Goal: Task Accomplishment & Management: Use online tool/utility

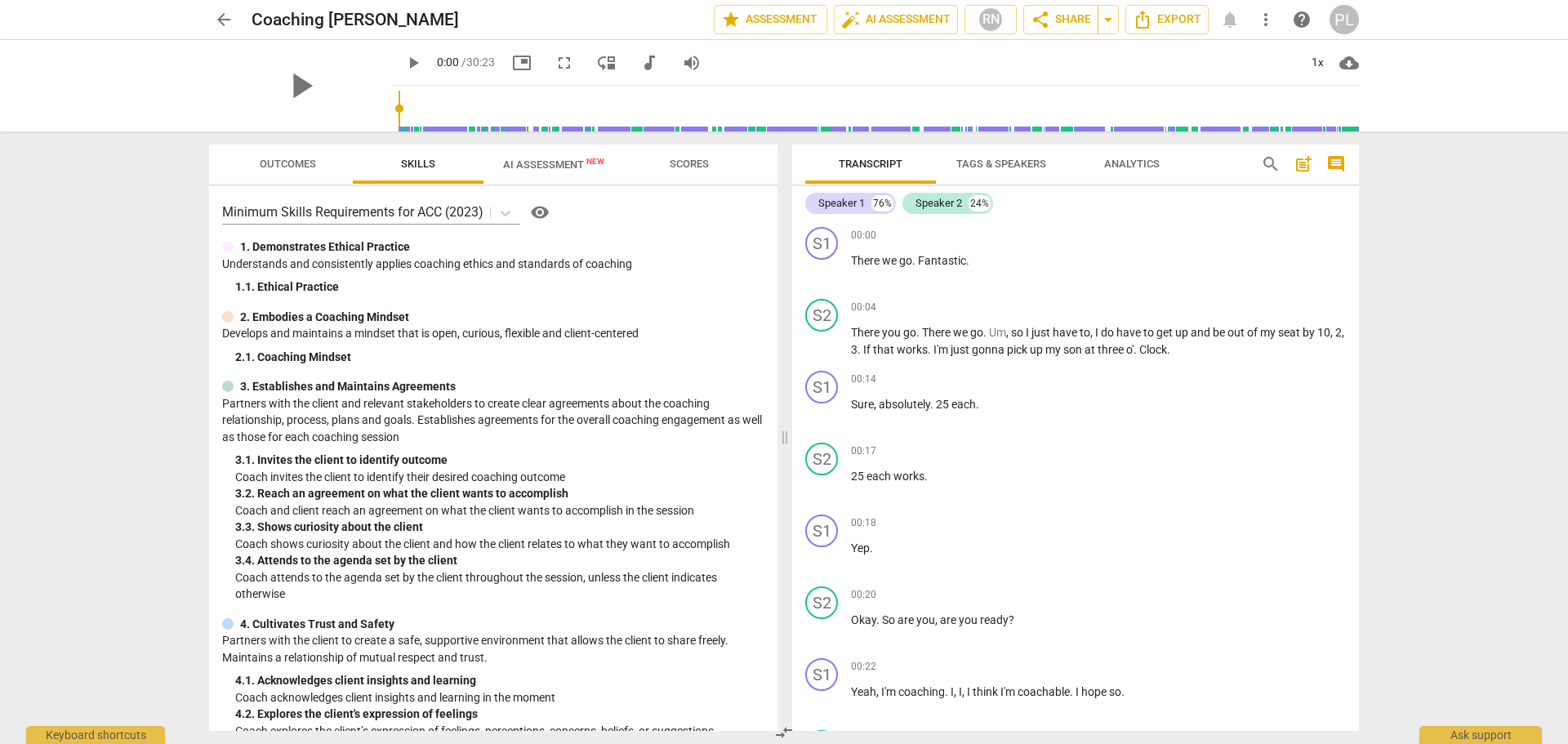
click at [545, 170] on span "AI Assessment New" at bounding box center [554, 164] width 101 height 12
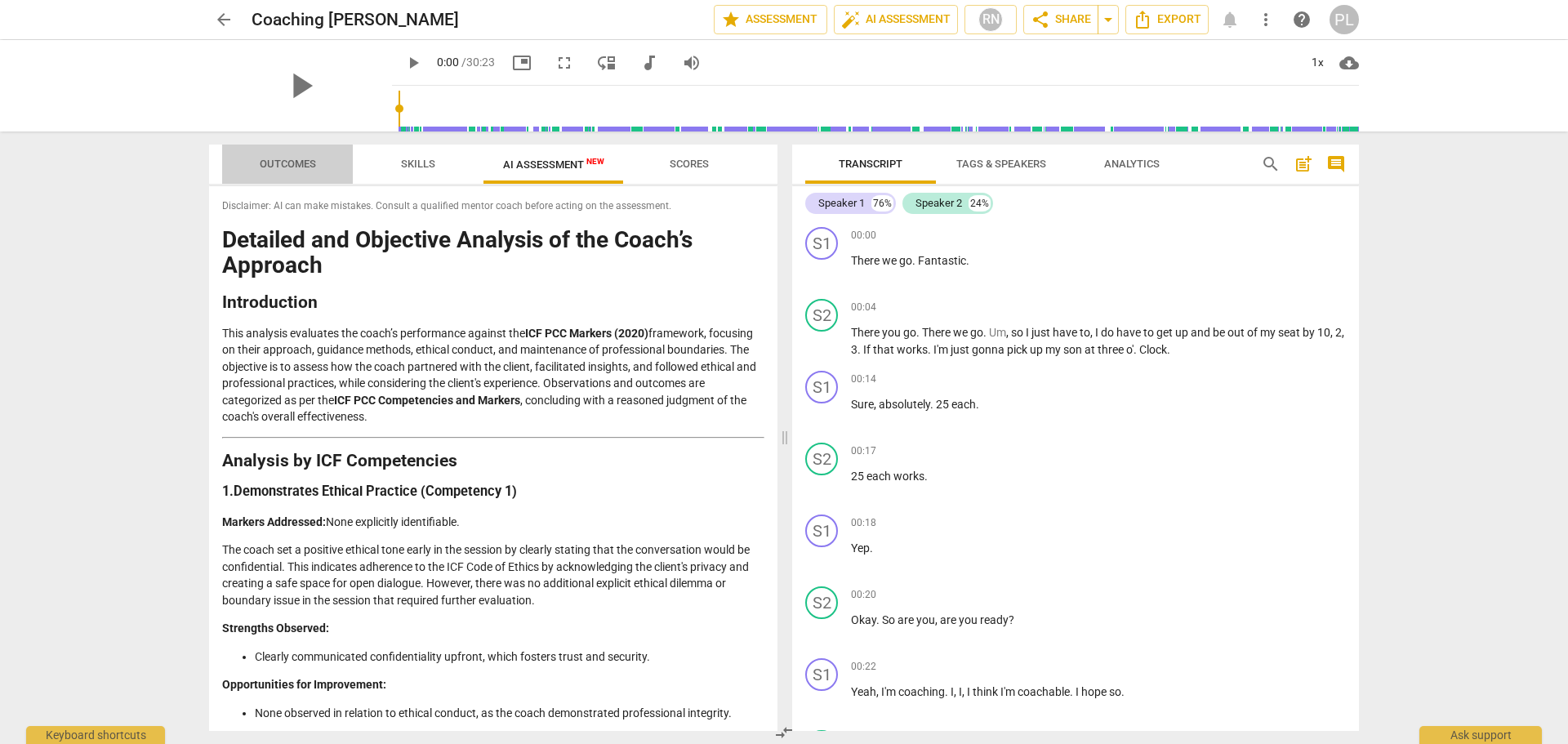
click at [303, 168] on span "Outcomes" at bounding box center [287, 163] width 56 height 12
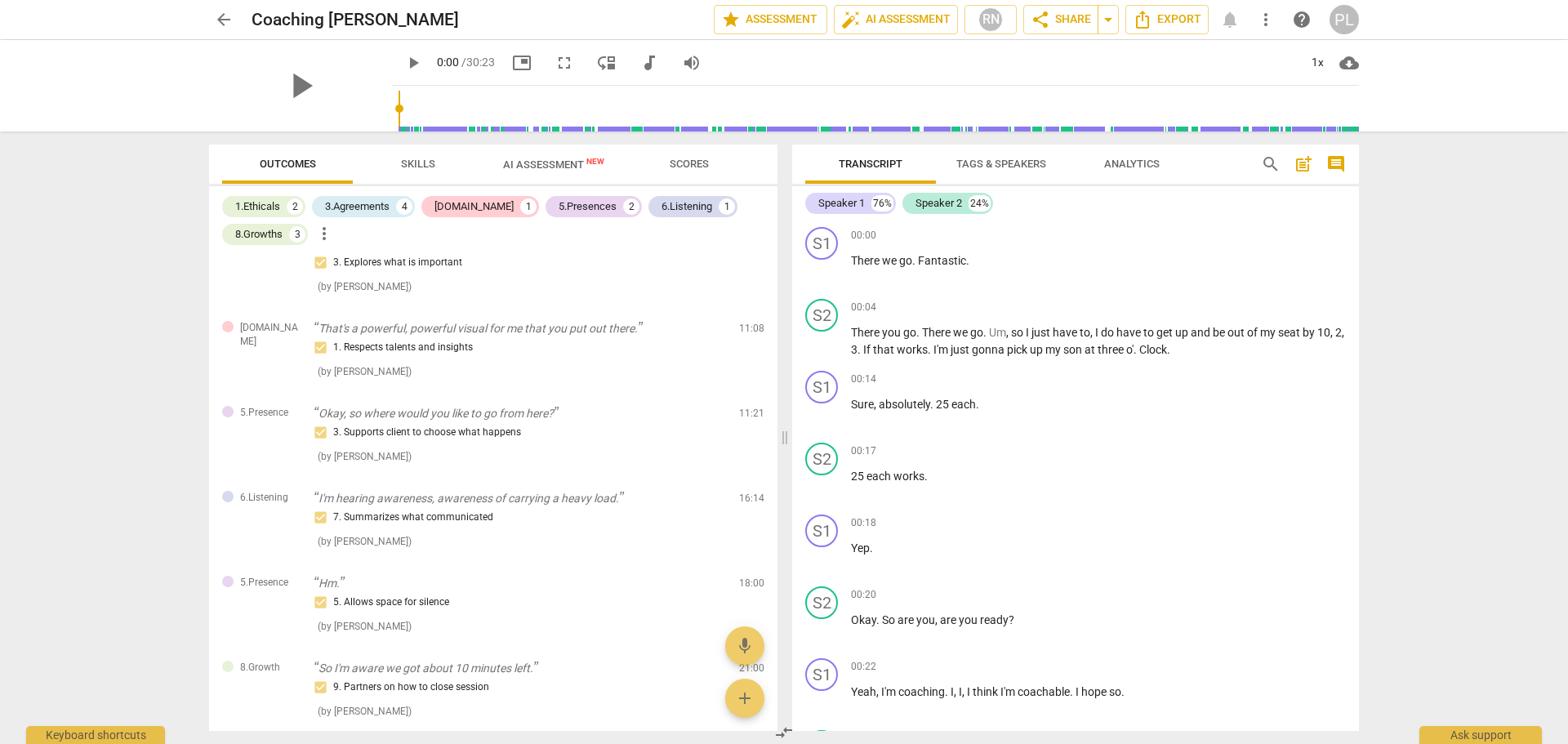
scroll to position [409, 0]
click at [412, 166] on span "Skills" at bounding box center [418, 163] width 34 height 12
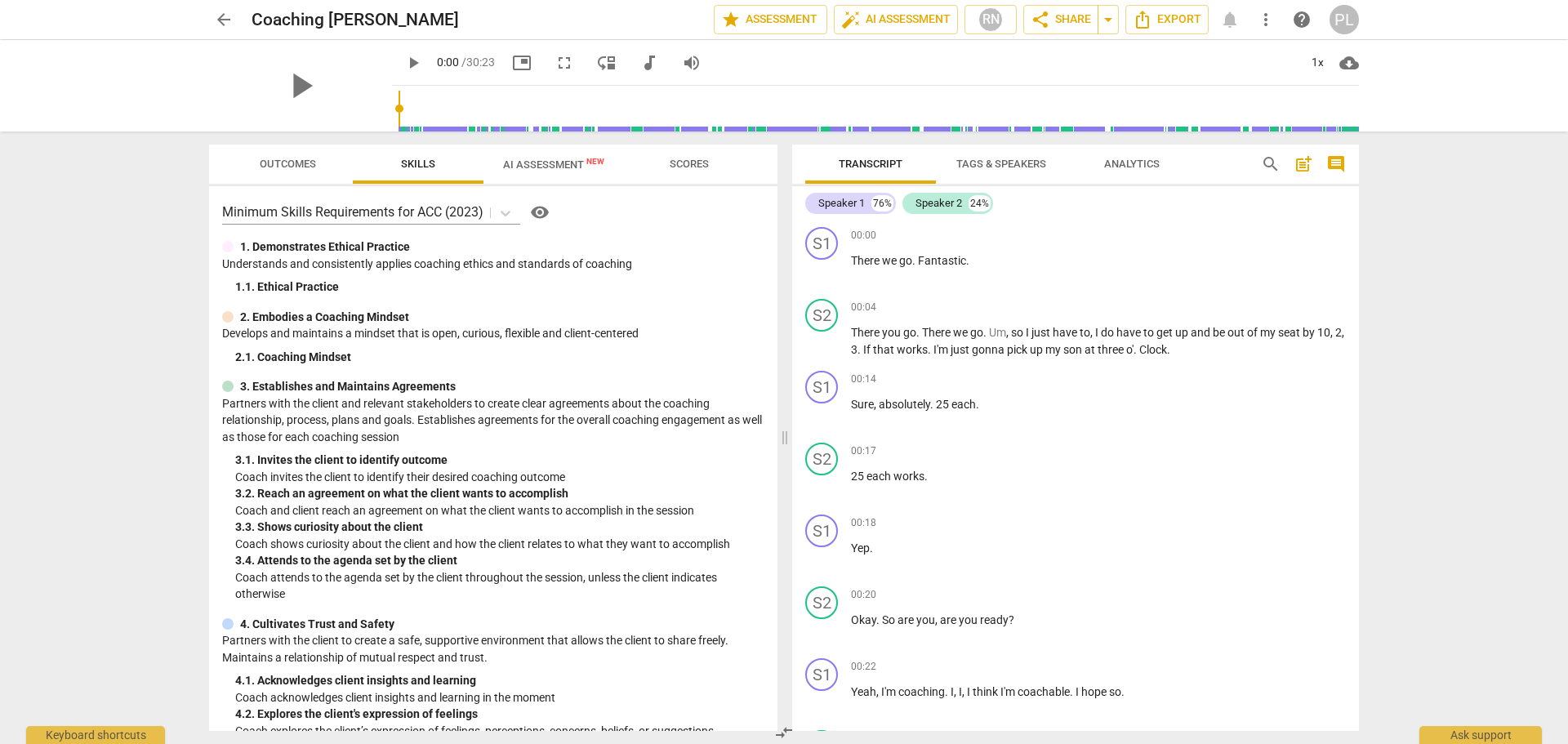
click at [268, 159] on span "Outcomes" at bounding box center [287, 163] width 56 height 12
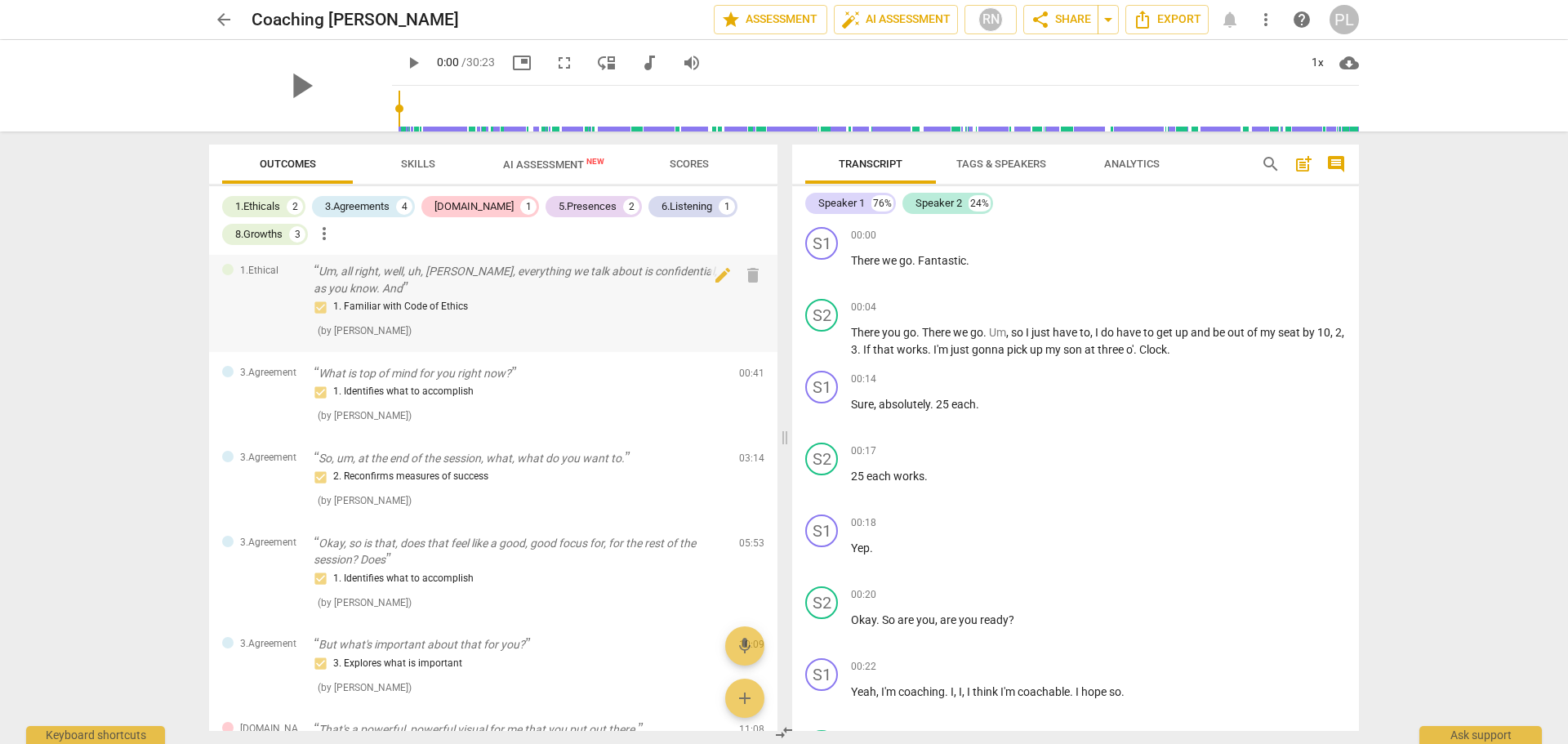
scroll to position [0, 0]
click at [216, 21] on span "arrow_back" at bounding box center [223, 19] width 19 height 19
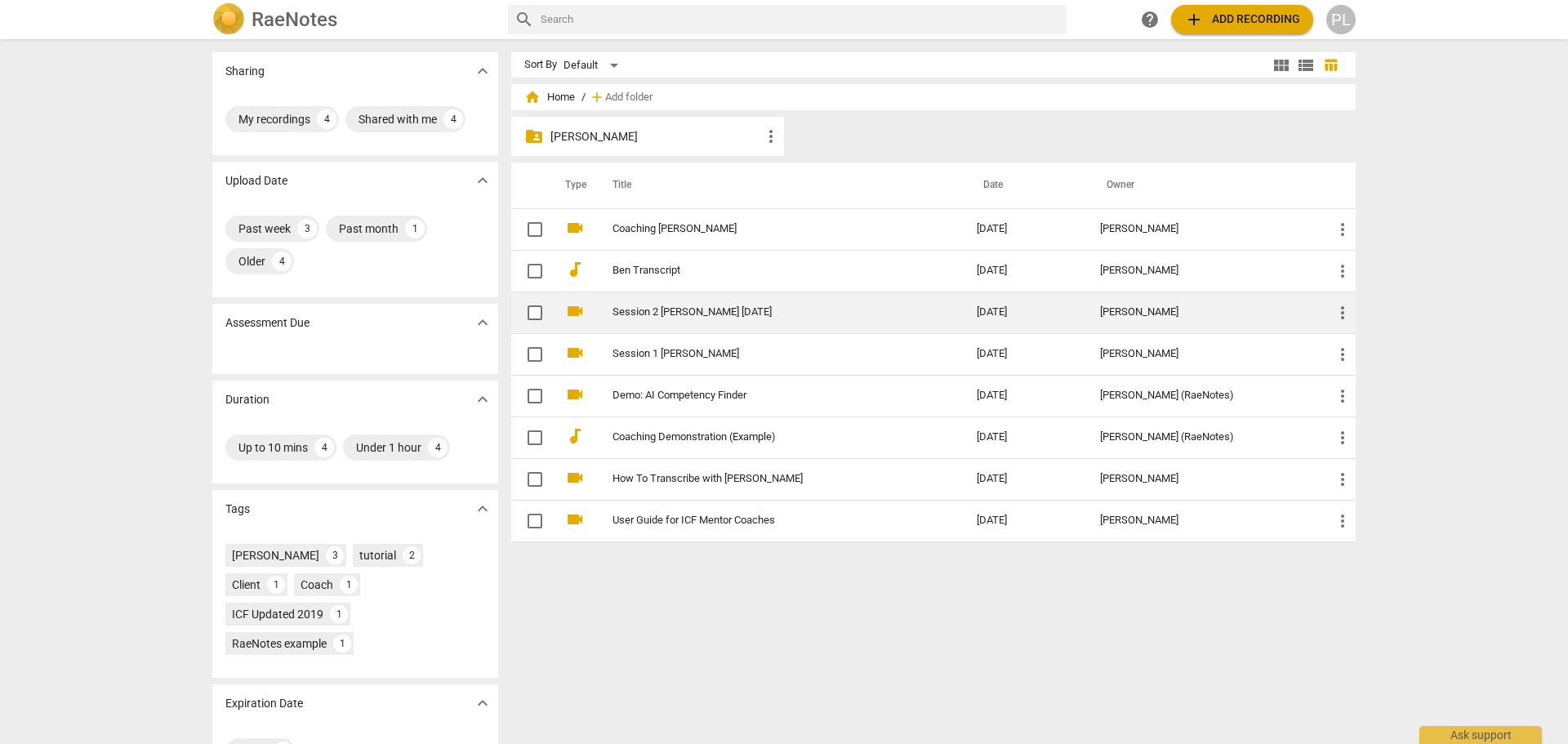
click at [632, 313] on link "Session 2 [PERSON_NAME] [DATE]" at bounding box center [765, 312] width 306 height 12
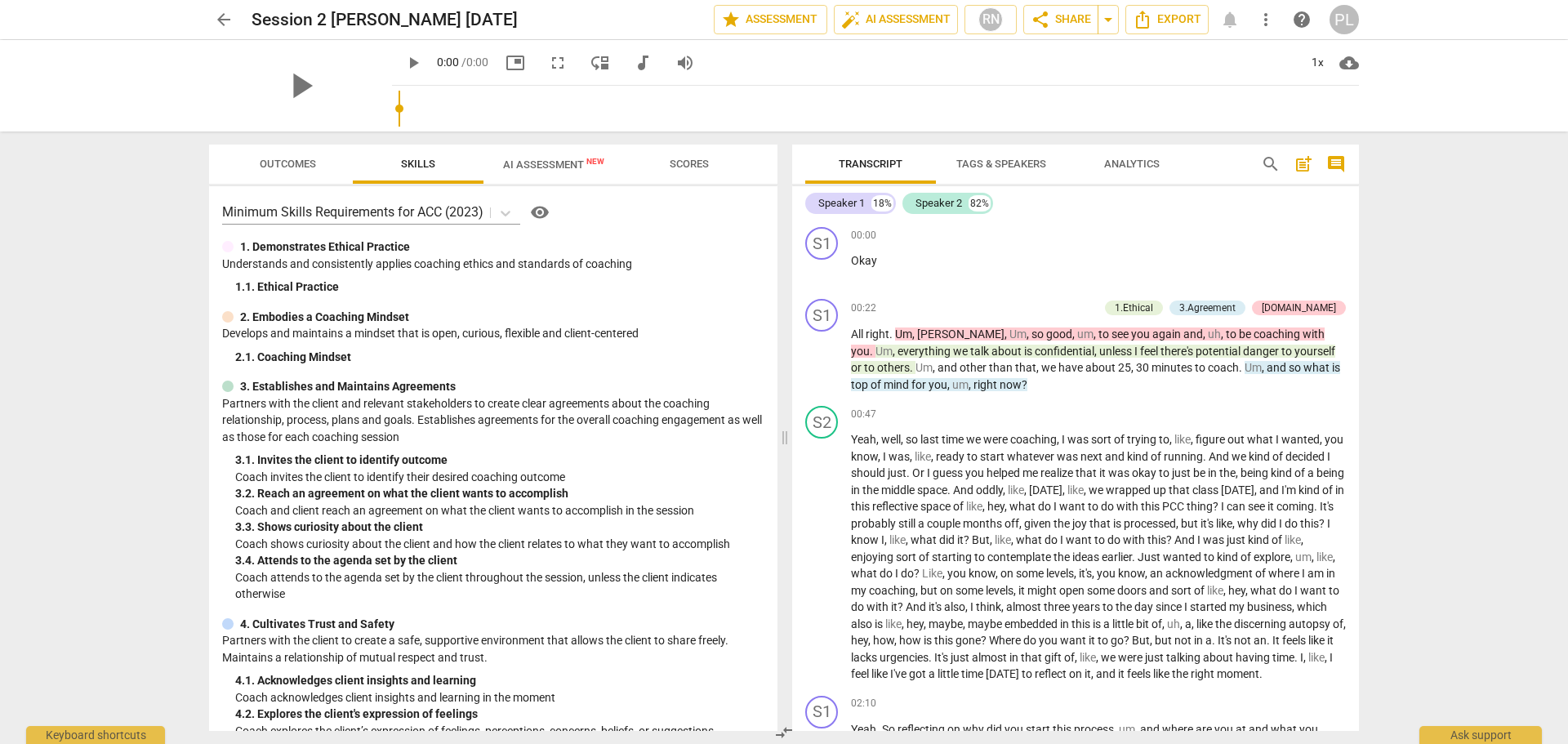
click at [293, 169] on span "Outcomes" at bounding box center [287, 163] width 56 height 12
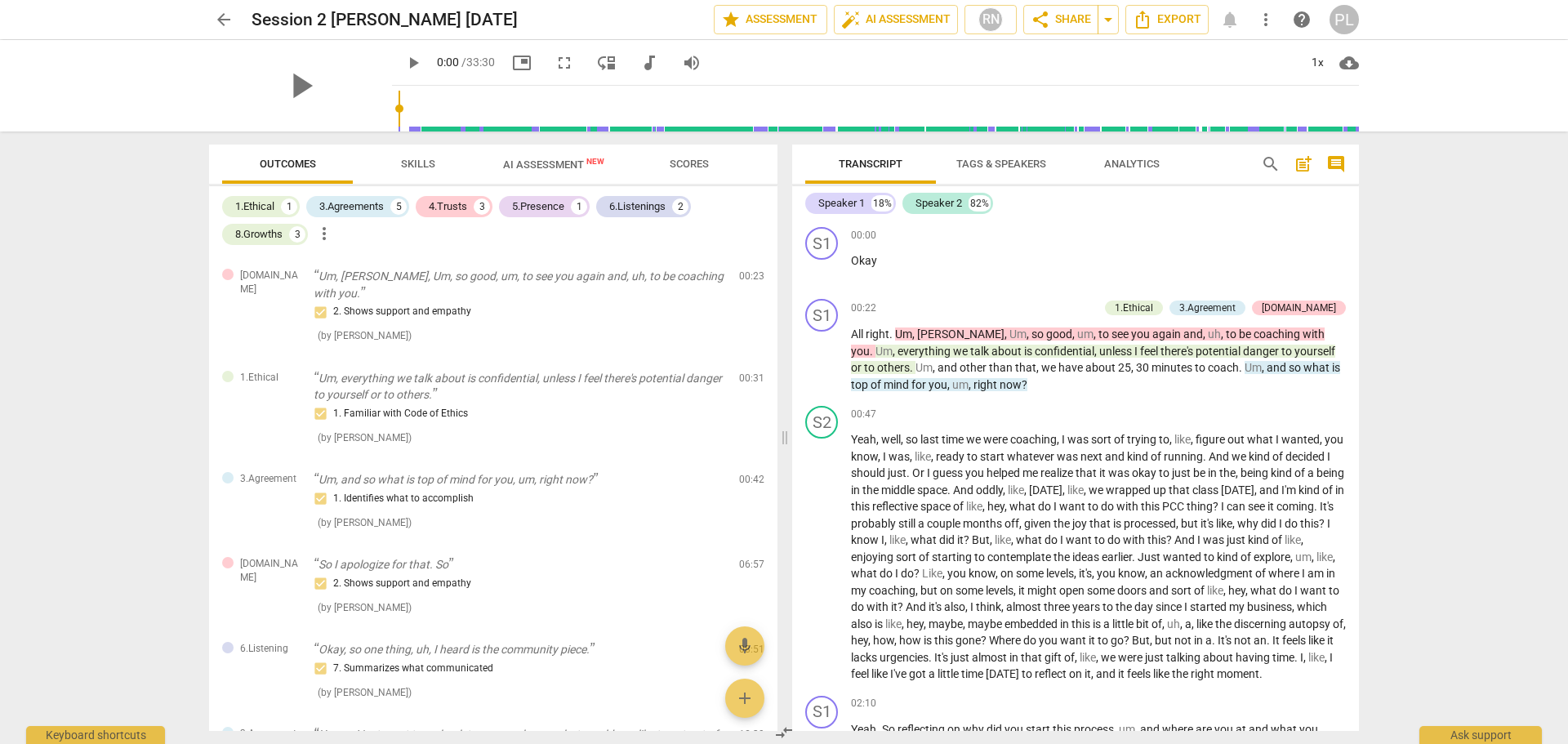
click at [427, 162] on span "Skills" at bounding box center [418, 163] width 34 height 12
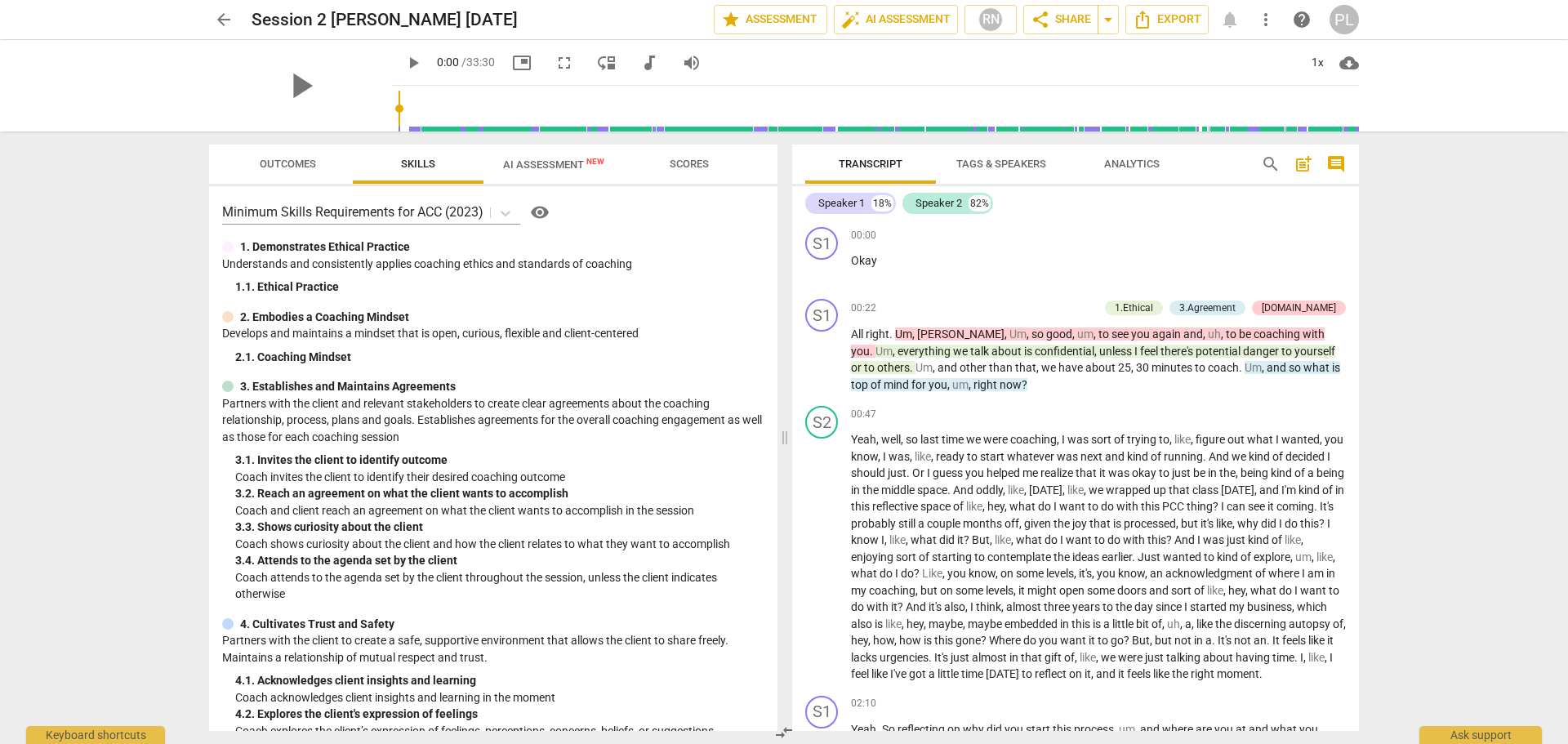
click at [281, 169] on span "Outcomes" at bounding box center [287, 163] width 56 height 12
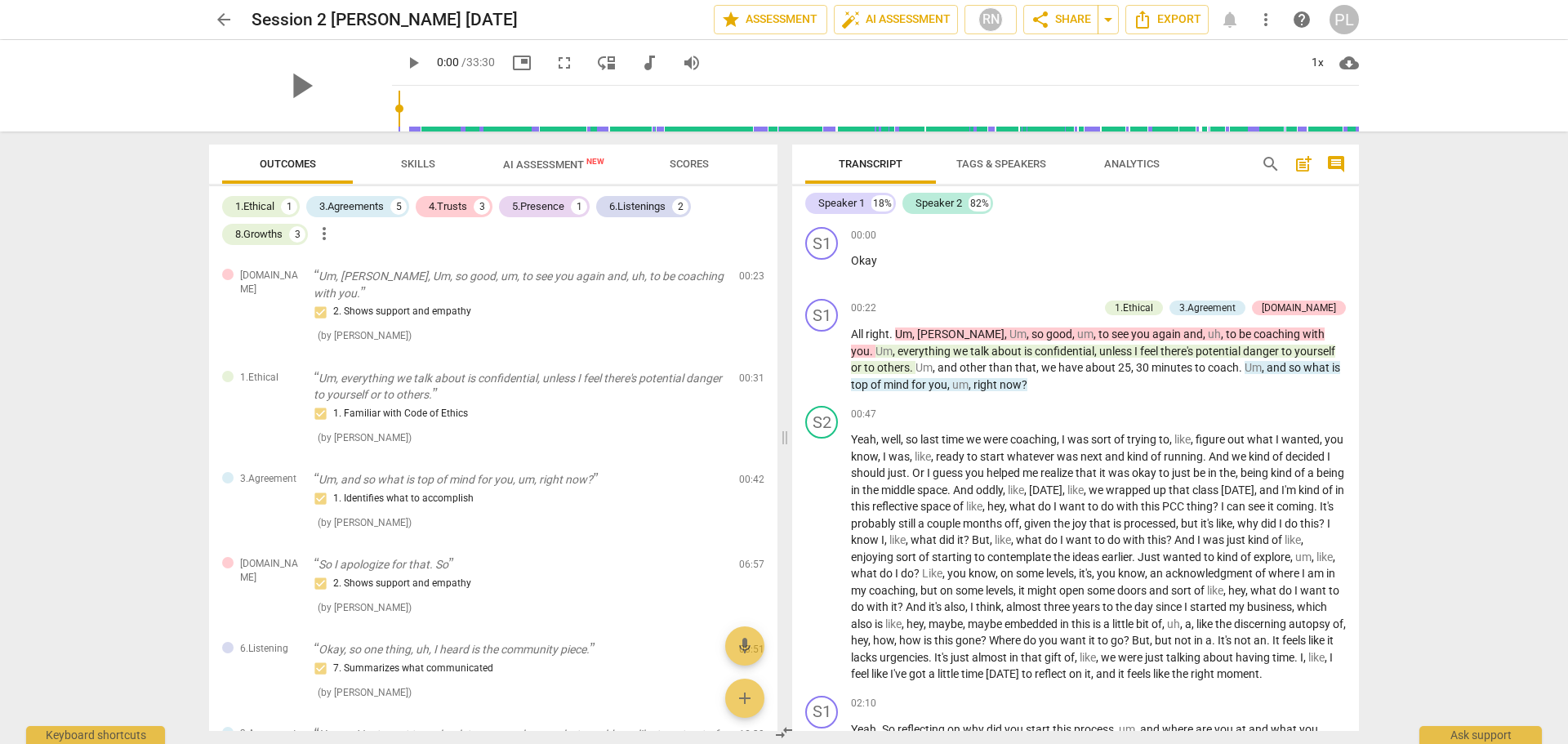
drag, startPoint x: 135, startPoint y: 248, endPoint x: 154, endPoint y: 229, distance: 26.9
click at [135, 248] on div "arrow_back Session 2 [PERSON_NAME] [DATE] edit star Assessment auto_fix_high AI…" at bounding box center [784, 372] width 1568 height 744
click at [213, 17] on span "arrow_back" at bounding box center [223, 19] width 19 height 19
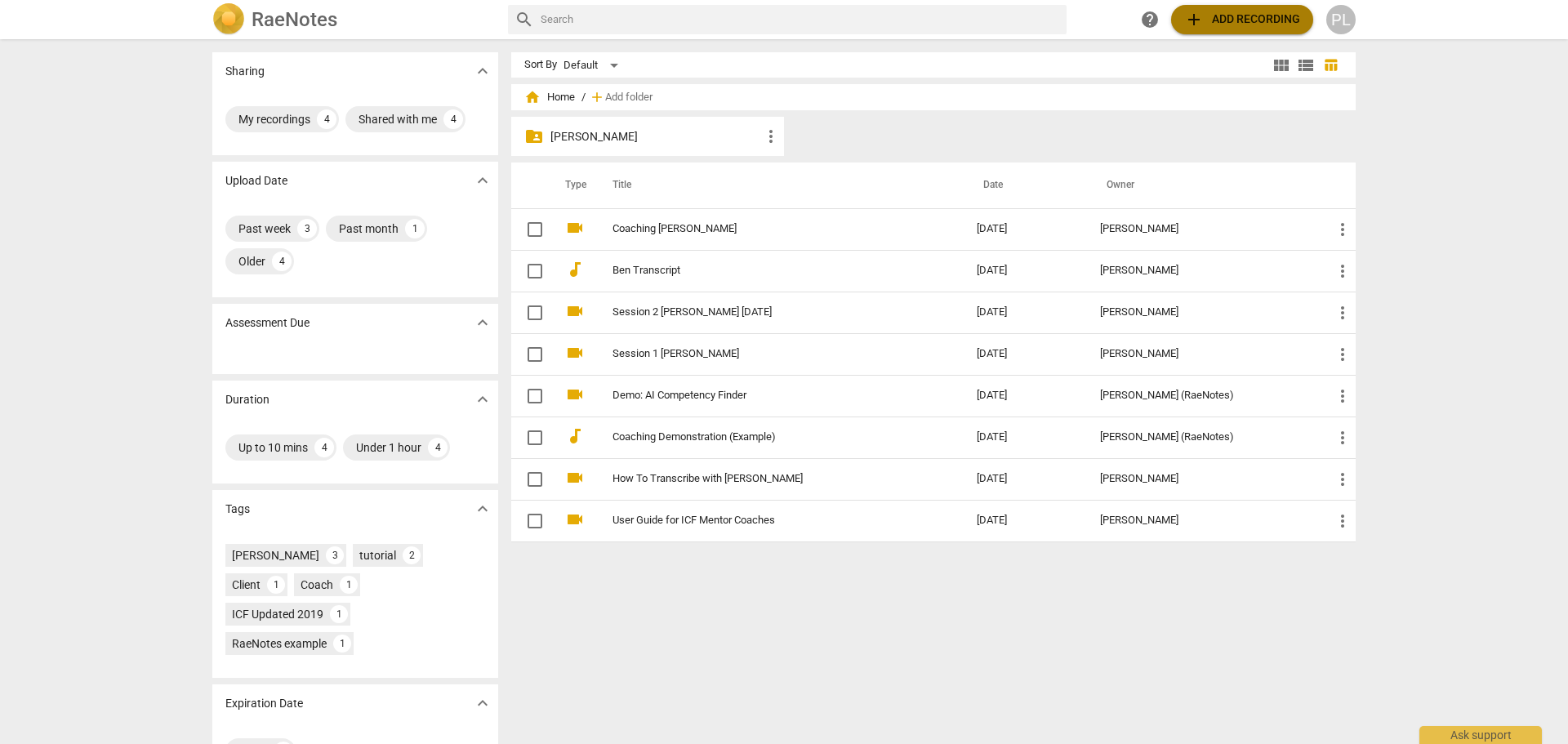
click at [1044, 14] on span "add Add recording" at bounding box center [1242, 19] width 116 height 19
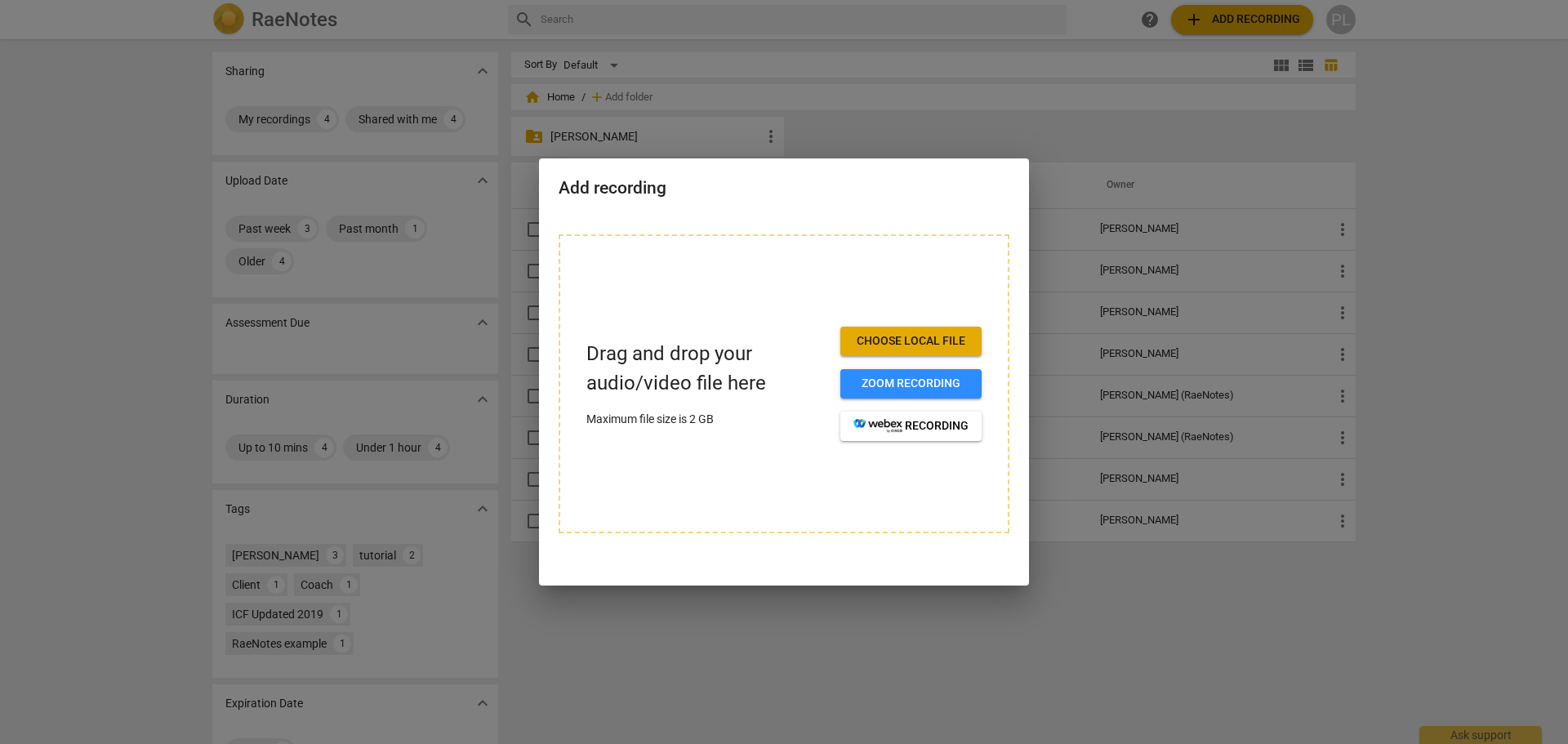
click at [870, 347] on span "Choose local file" at bounding box center [910, 342] width 115 height 17
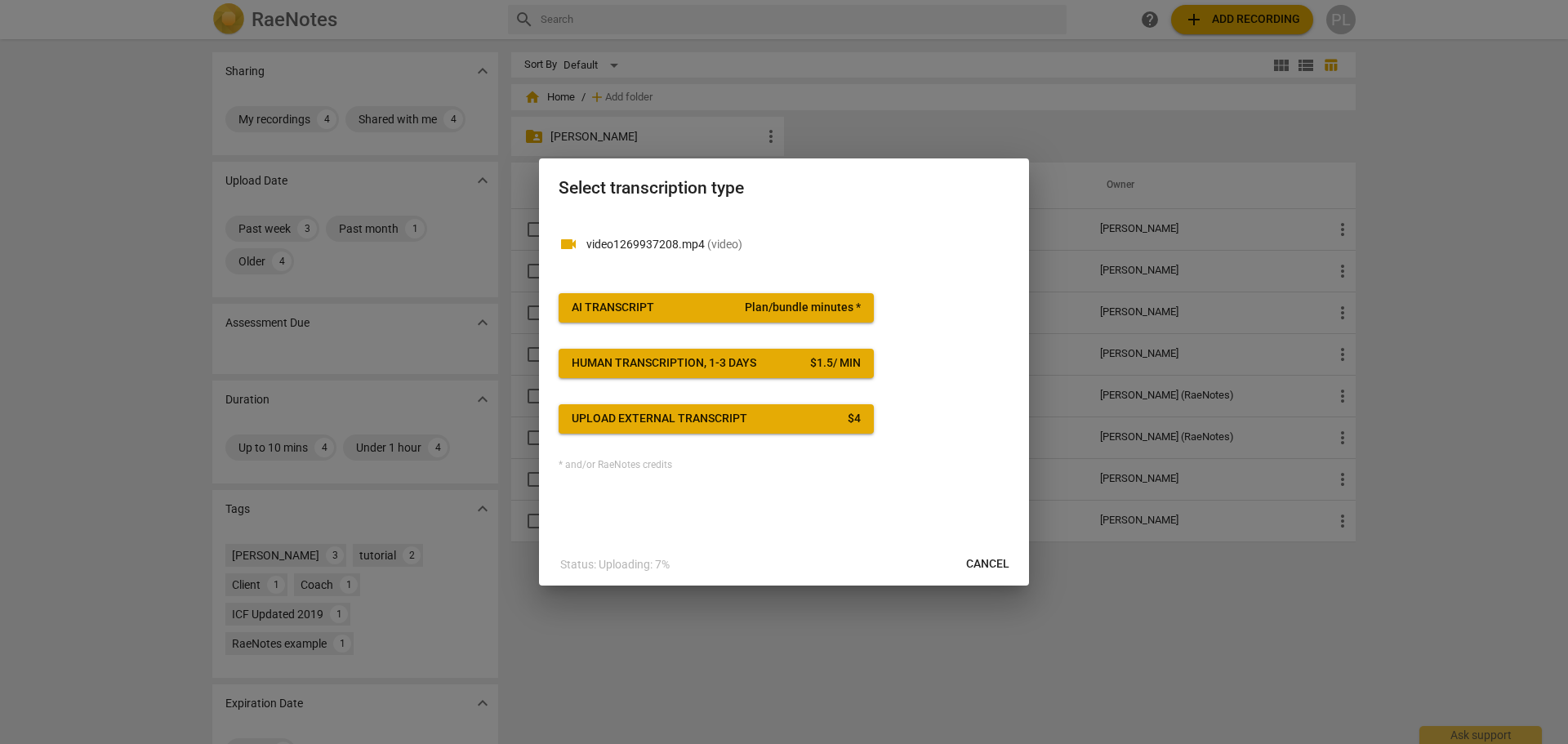
click at [778, 314] on span "Plan/bundle minutes *" at bounding box center [802, 308] width 116 height 17
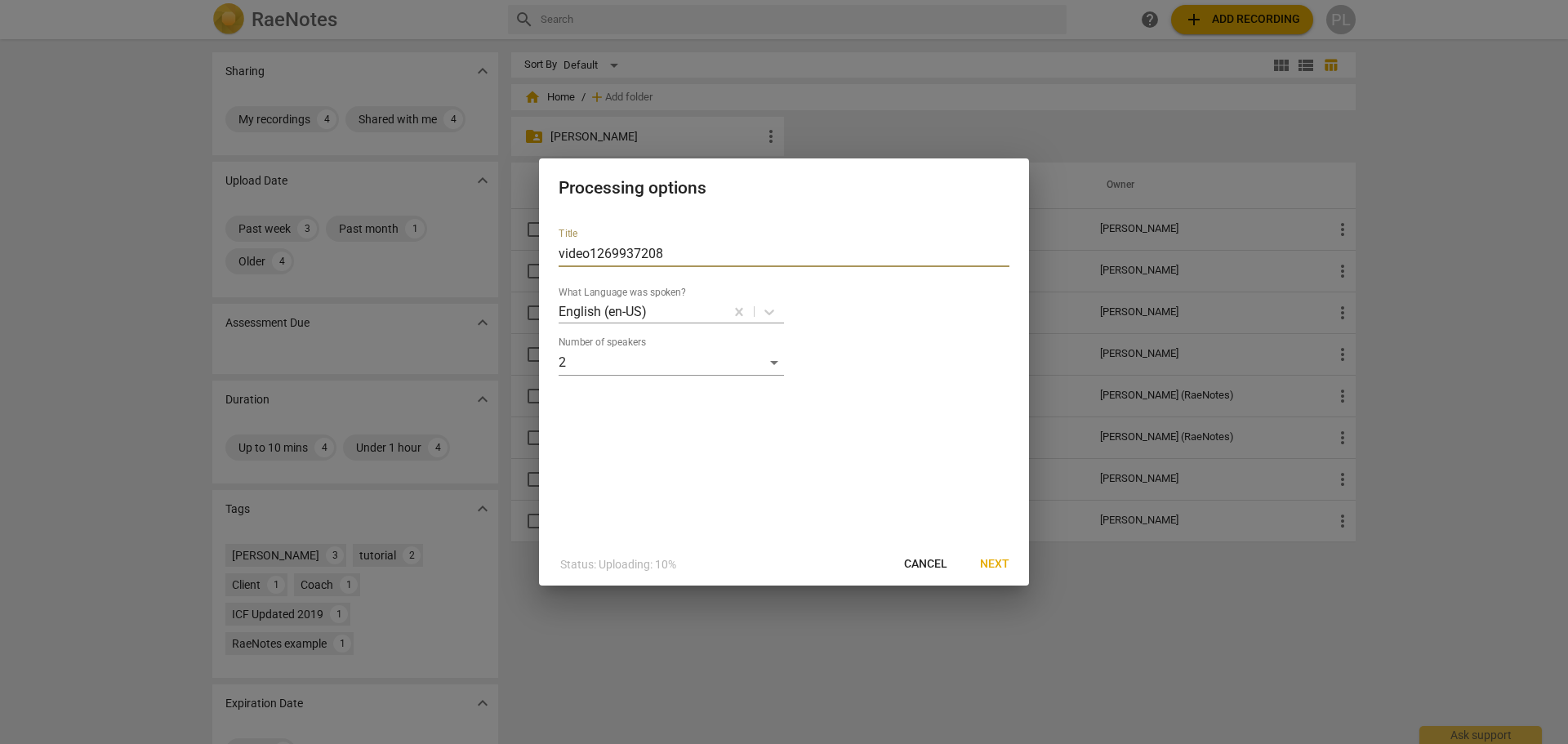
drag, startPoint x: 681, startPoint y: 254, endPoint x: 554, endPoint y: 253, distance: 127.0
click at [554, 253] on div "Title video1269937208 What Language was spoken? English (en-US) Number of speak…" at bounding box center [784, 378] width 490 height 329
type input "[PERSON_NAME] [DATE]"
click at [989, 514] on span "Next" at bounding box center [995, 564] width 29 height 17
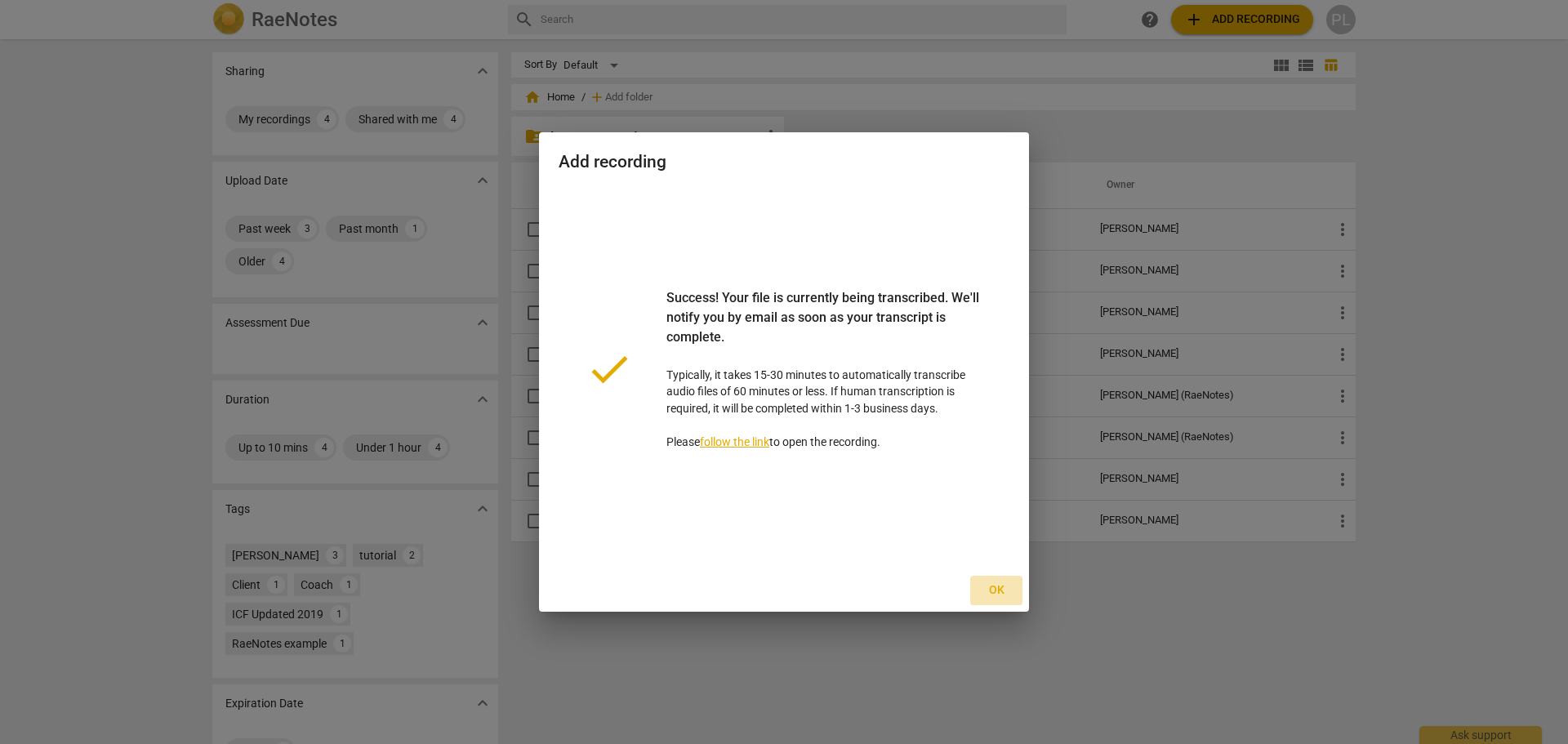
click at [998, 514] on span "Ok" at bounding box center [996, 591] width 26 height 17
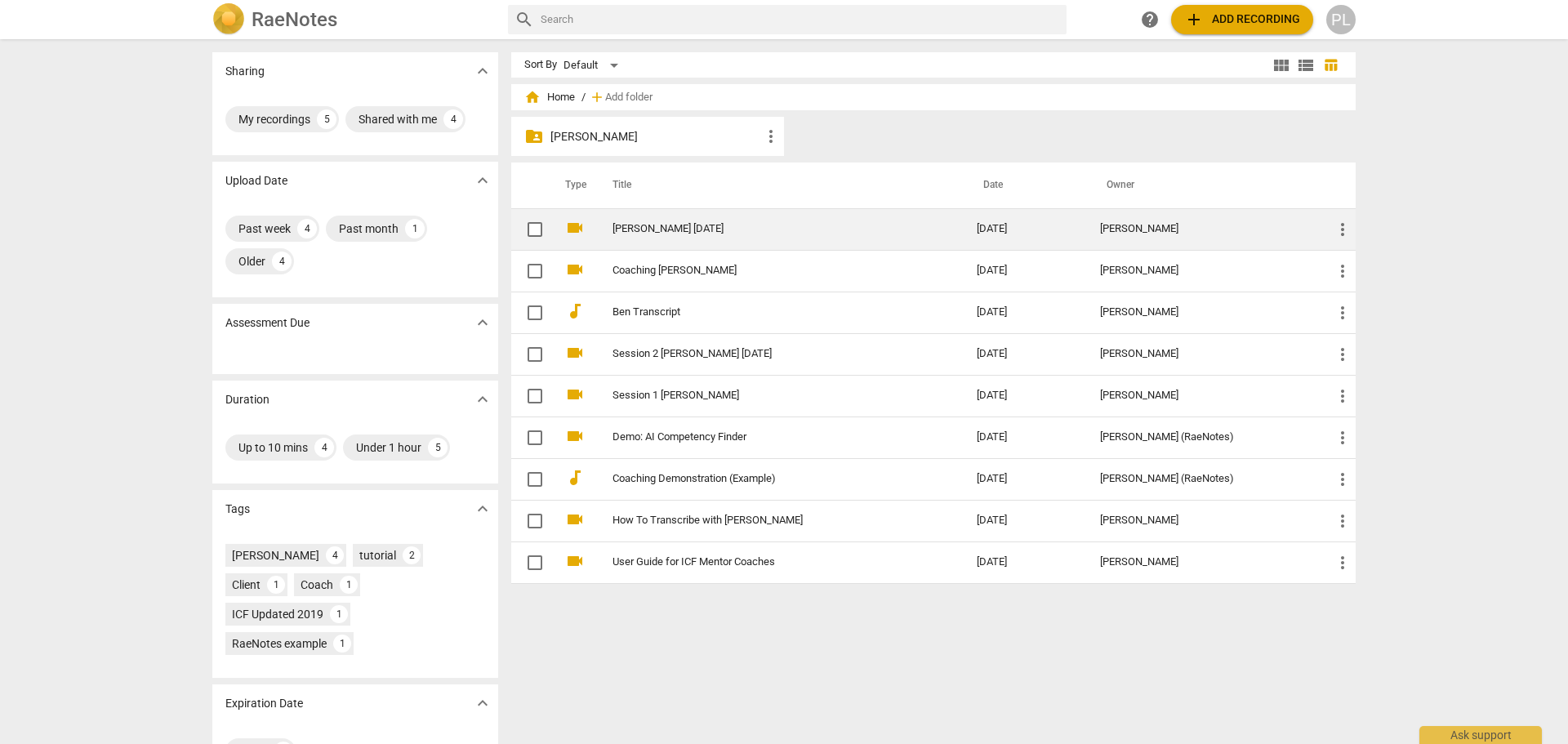
click at [617, 228] on link "[PERSON_NAME] [DATE]" at bounding box center [765, 228] width 306 height 12
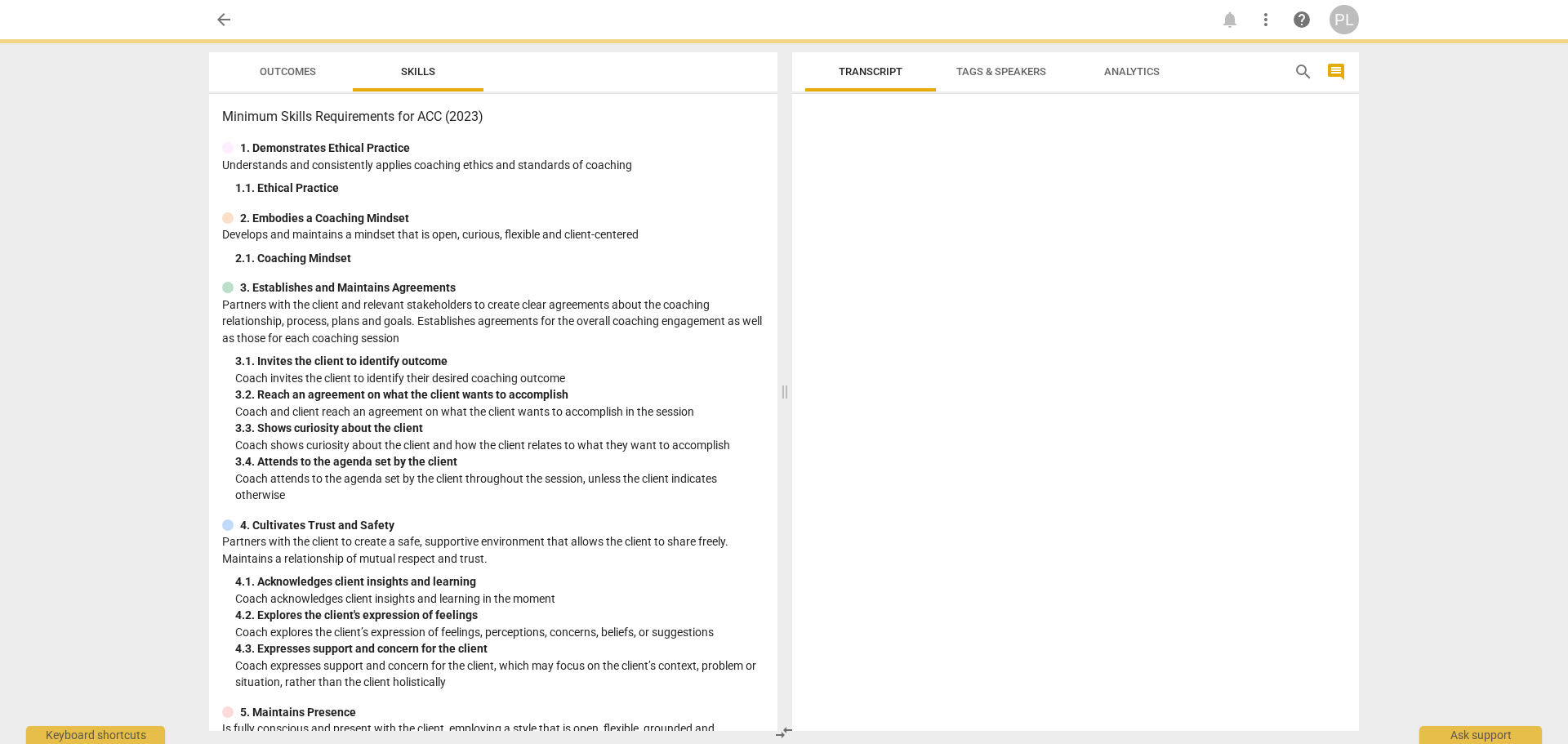
click at [617, 228] on p "Develops and maintains a mindset that is open, curious, flexible and client-cen…" at bounding box center [492, 235] width 542 height 17
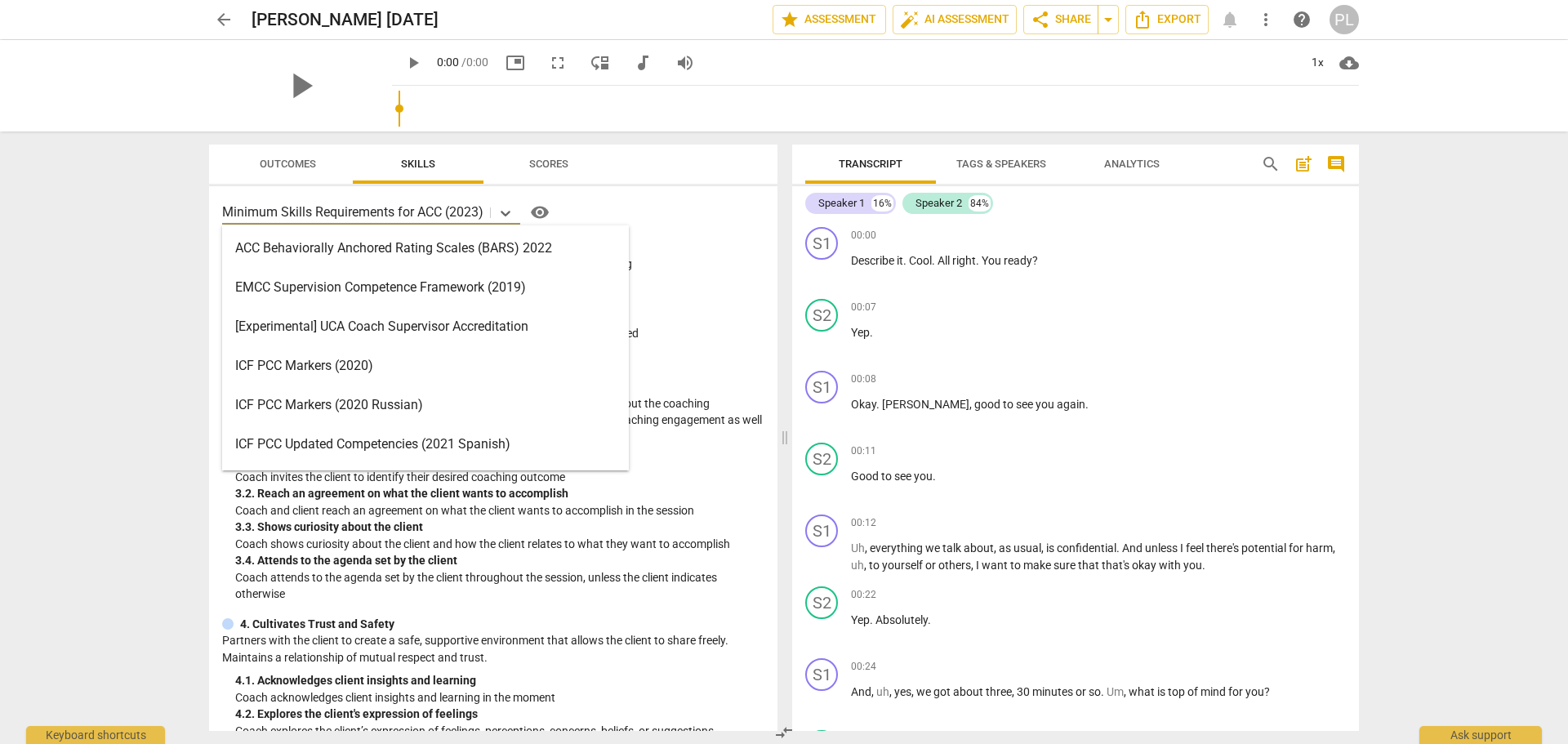
click at [482, 215] on p "Minimum Skills Requirements for ACC (2023)" at bounding box center [352, 212] width 261 height 18
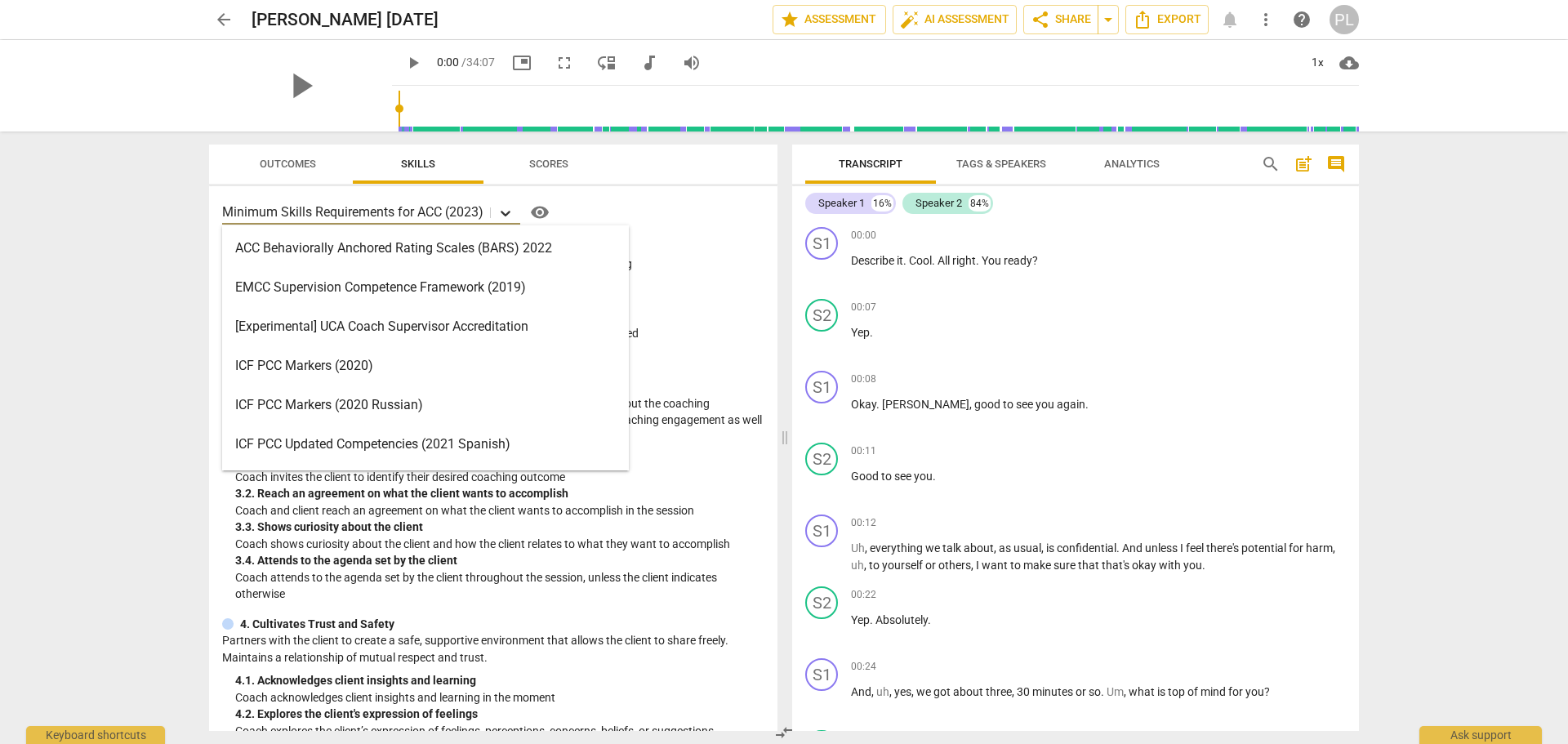
click at [502, 215] on icon at bounding box center [505, 214] width 17 height 17
click at [503, 214] on icon at bounding box center [505, 214] width 17 height 17
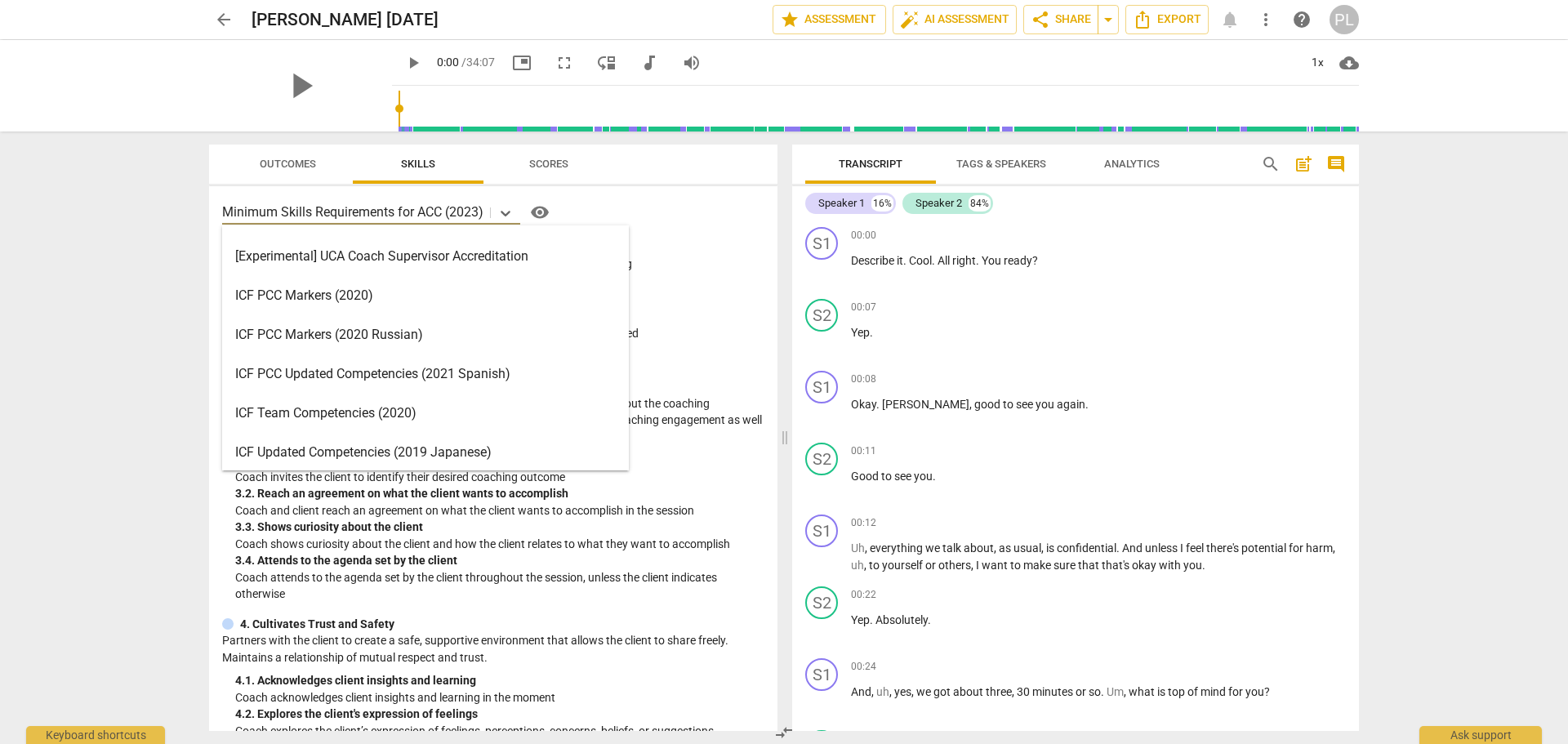
scroll to position [82, 0]
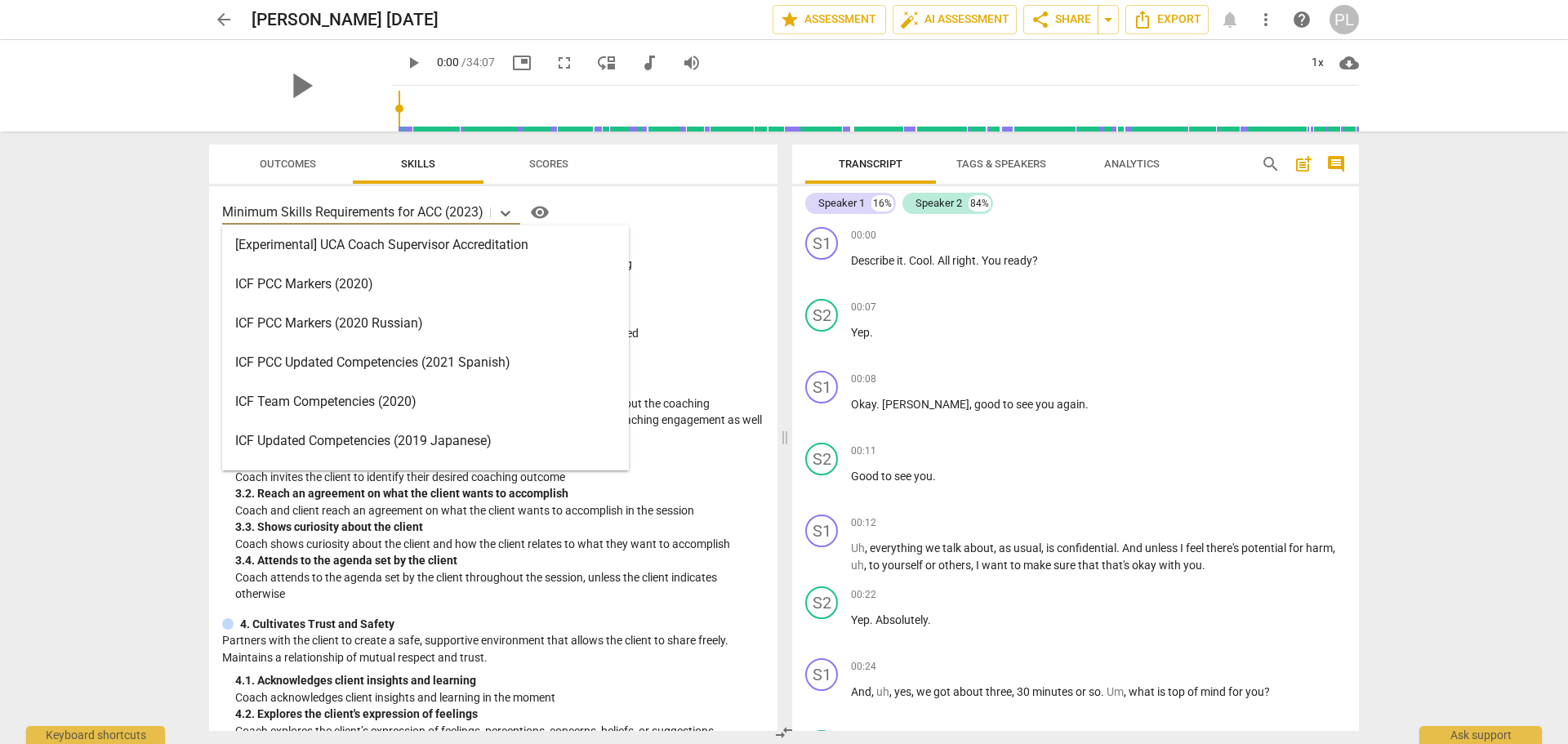
click at [305, 281] on div "ICF PCC Markers (2020)" at bounding box center [425, 284] width 407 height 40
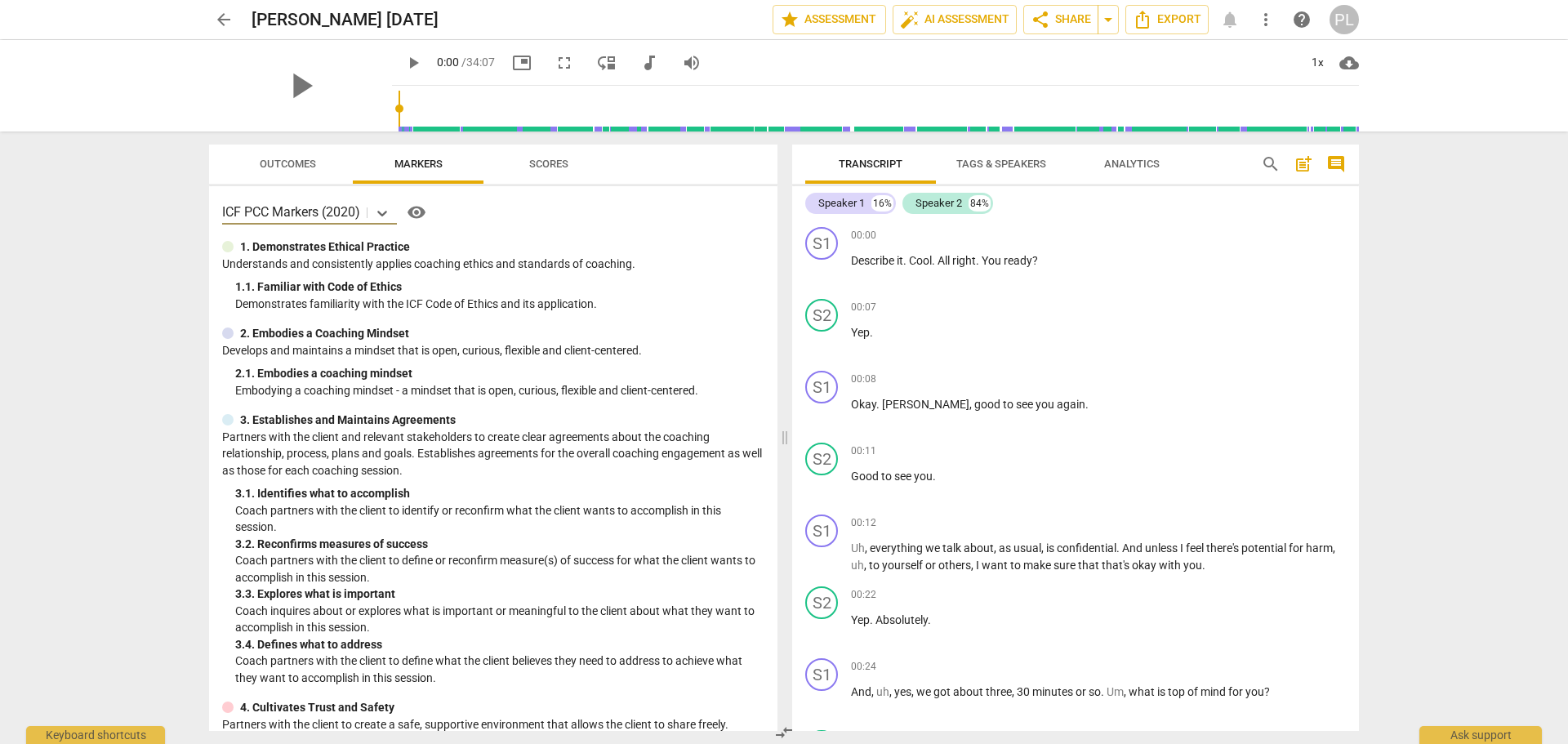
scroll to position [0, 0]
click at [385, 212] on icon at bounding box center [382, 214] width 17 height 17
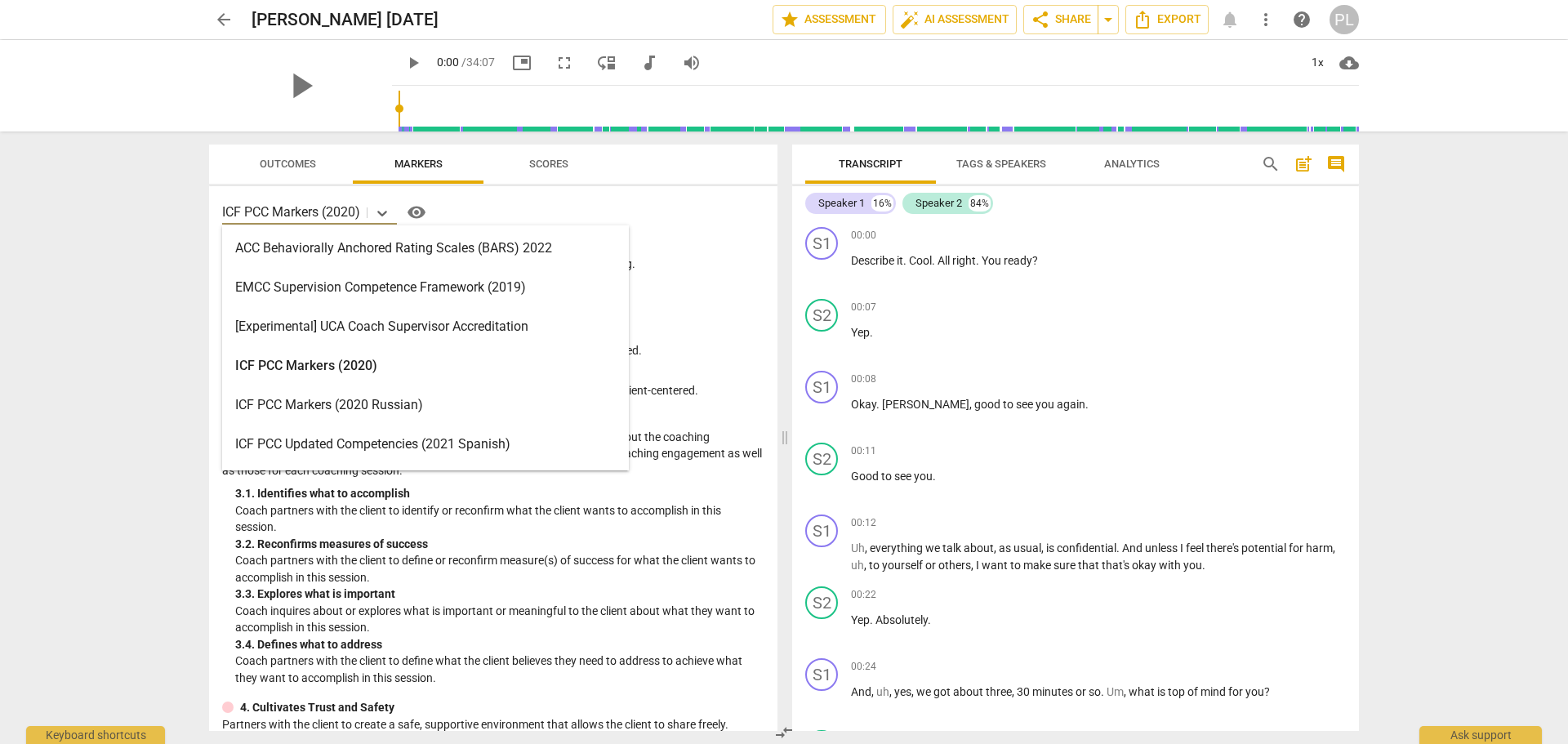
click at [345, 362] on div "ICF PCC Markers (2020)" at bounding box center [425, 366] width 407 height 40
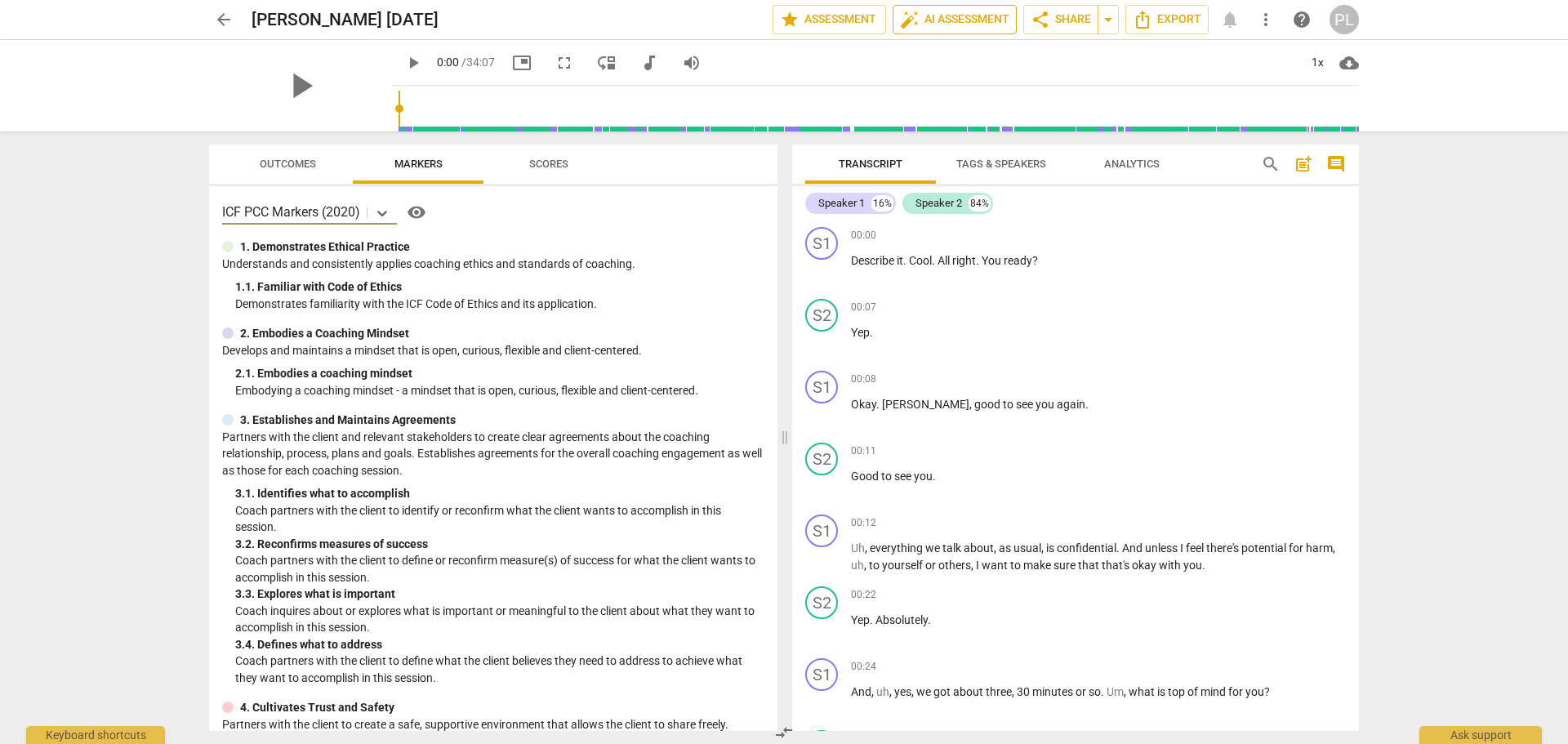
click at [951, 18] on span "auto_fix_high AI Assessment" at bounding box center [954, 19] width 110 height 19
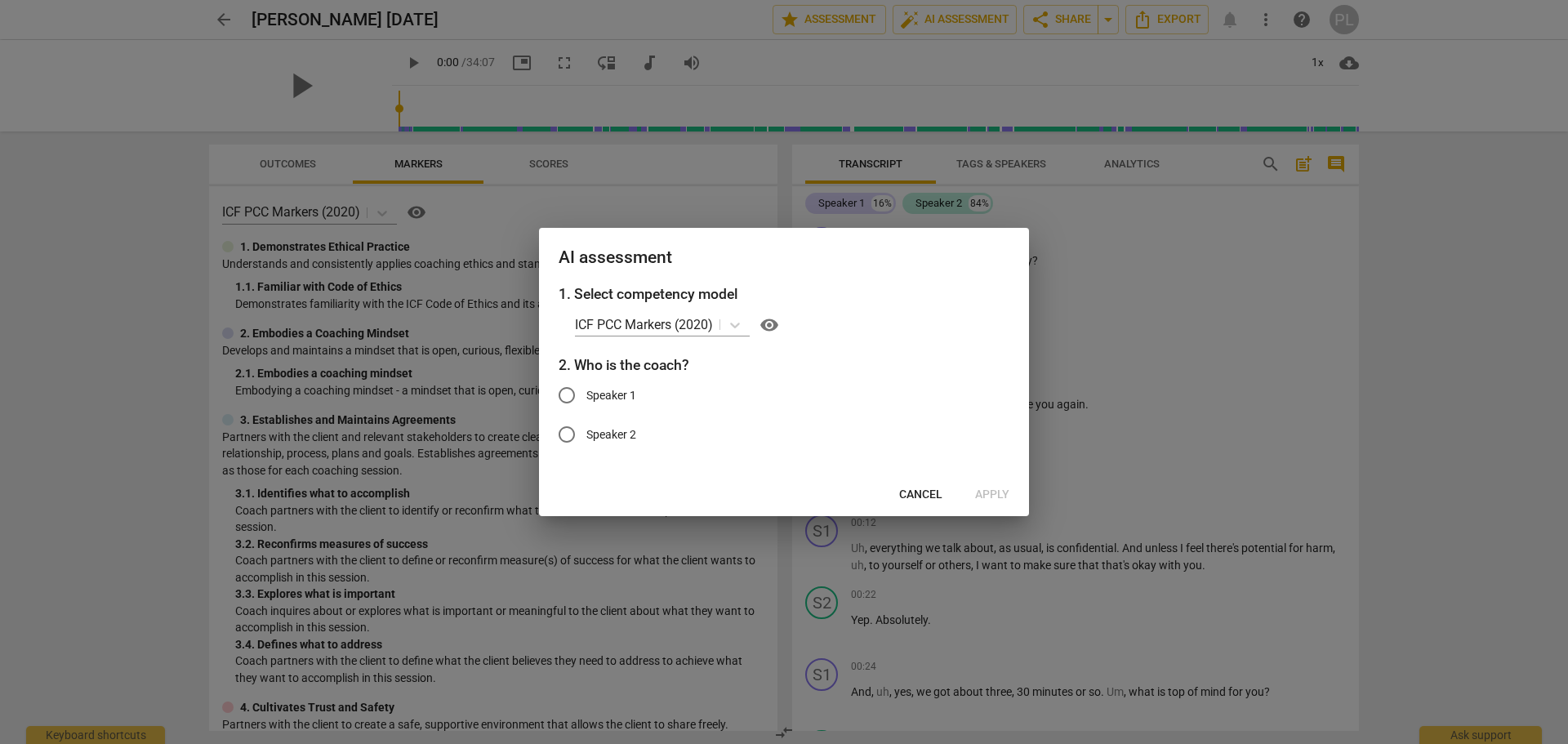
click at [930, 496] on span "Cancel" at bounding box center [920, 495] width 43 height 17
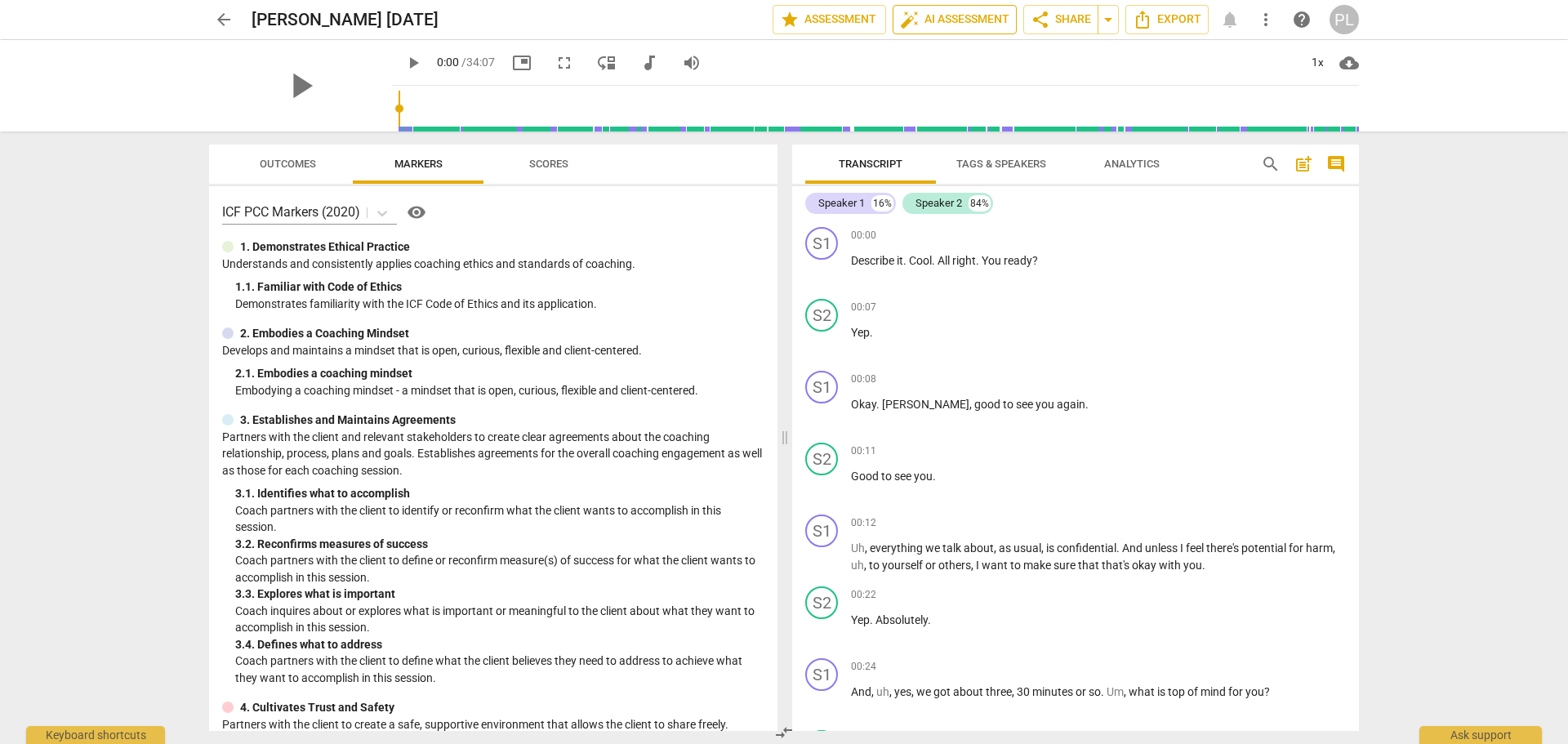
click at [952, 14] on span "auto_fix_high AI Assessment" at bounding box center [954, 19] width 110 height 19
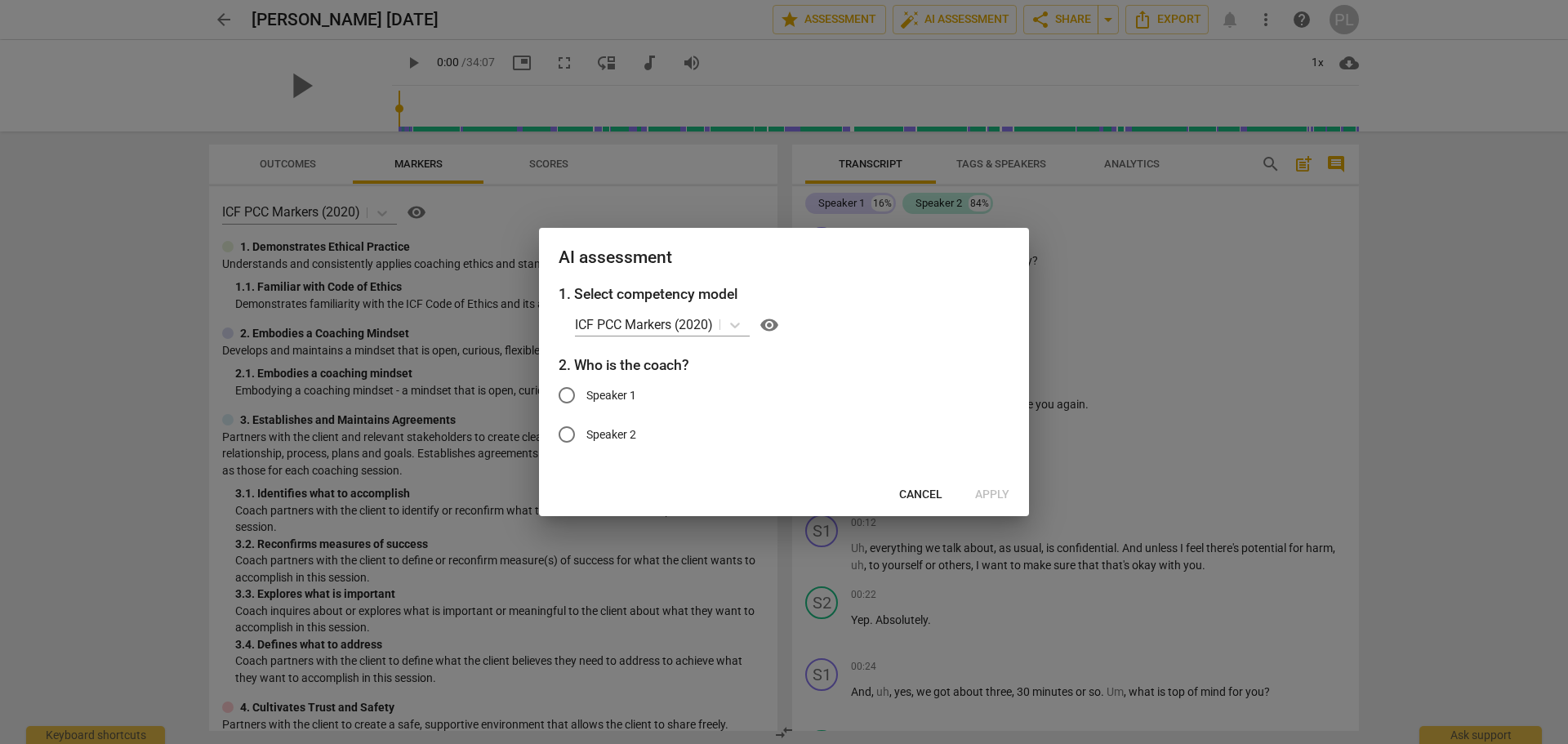
click at [619, 398] on span "Speaker 1" at bounding box center [611, 396] width 50 height 17
click at [586, 398] on input "Speaker 1" at bounding box center [566, 395] width 40 height 40
radio input "true"
click at [994, 499] on span "Apply" at bounding box center [991, 495] width 34 height 17
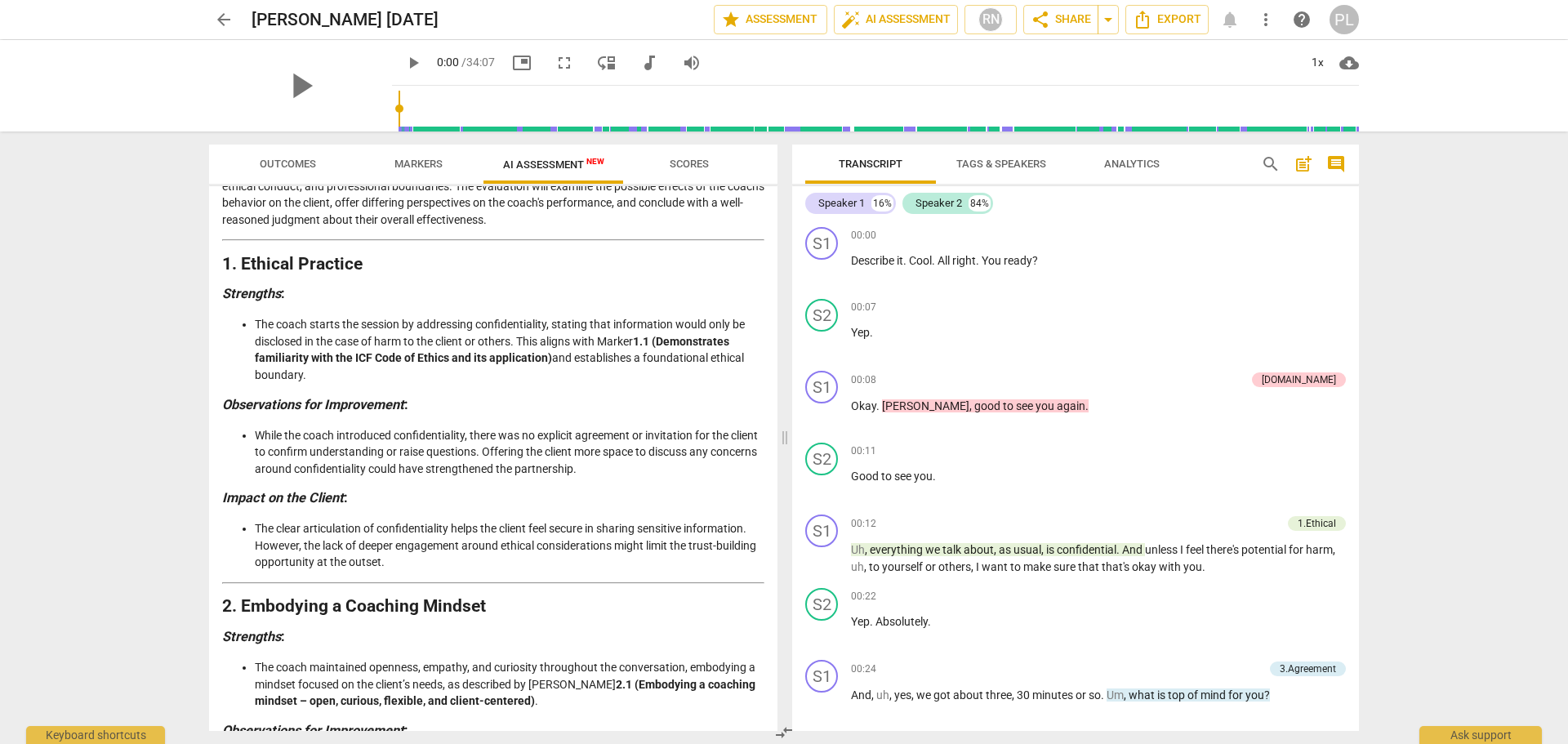
scroll to position [163, 0]
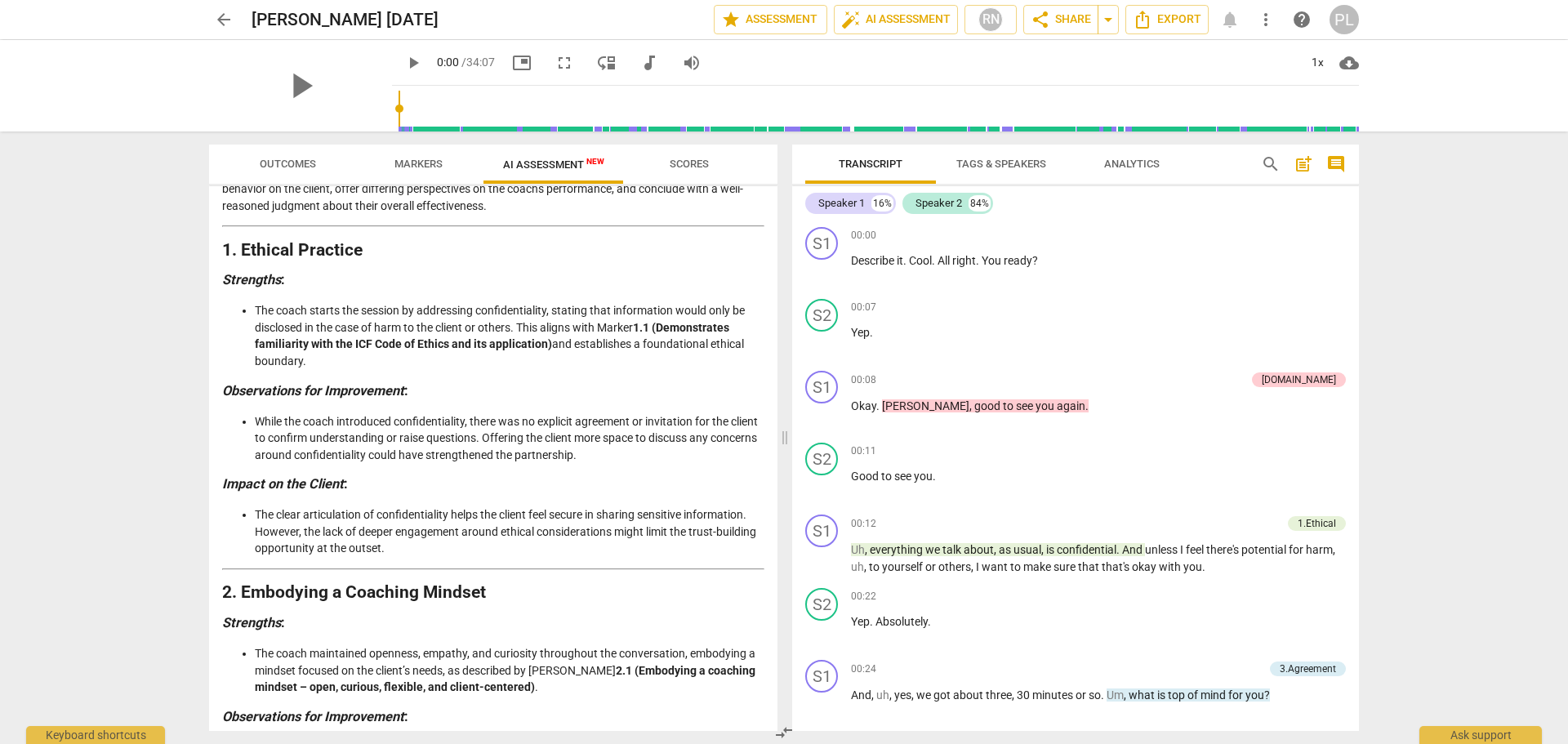
click at [292, 165] on span "Outcomes" at bounding box center [287, 163] width 56 height 12
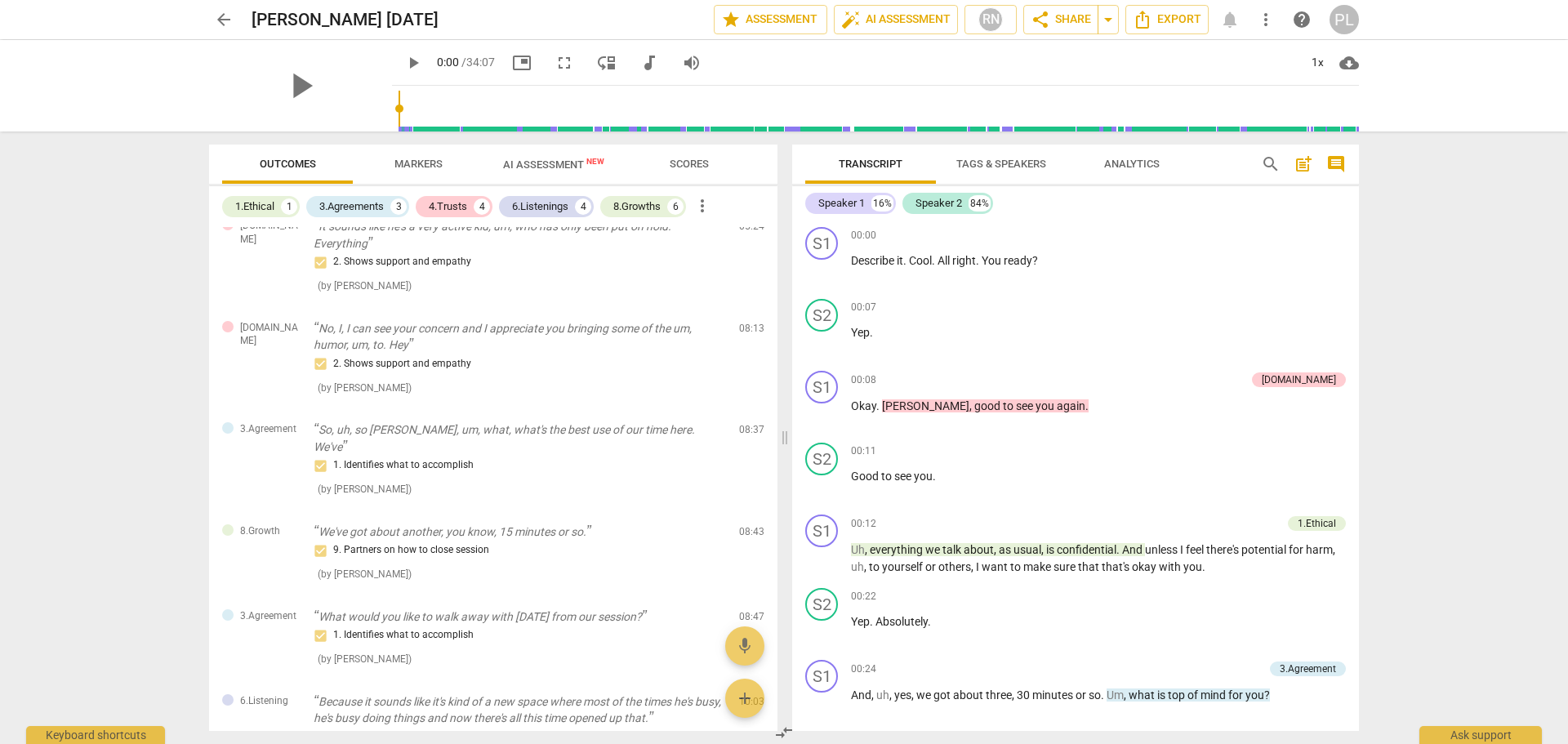
scroll to position [275, 0]
click at [513, 164] on span "AI Assessment New" at bounding box center [554, 164] width 101 height 12
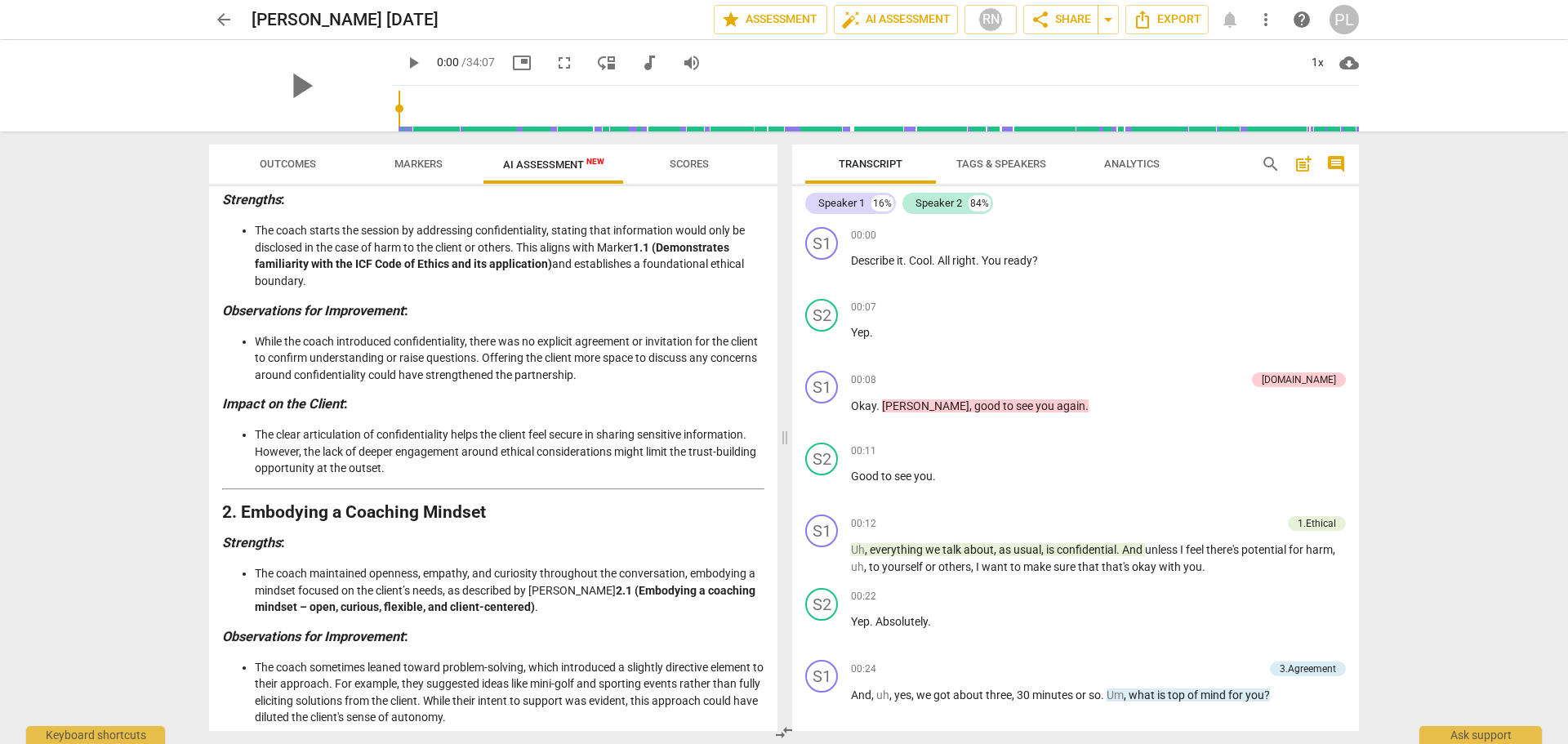
scroll to position [245, 0]
